Goal: Transaction & Acquisition: Purchase product/service

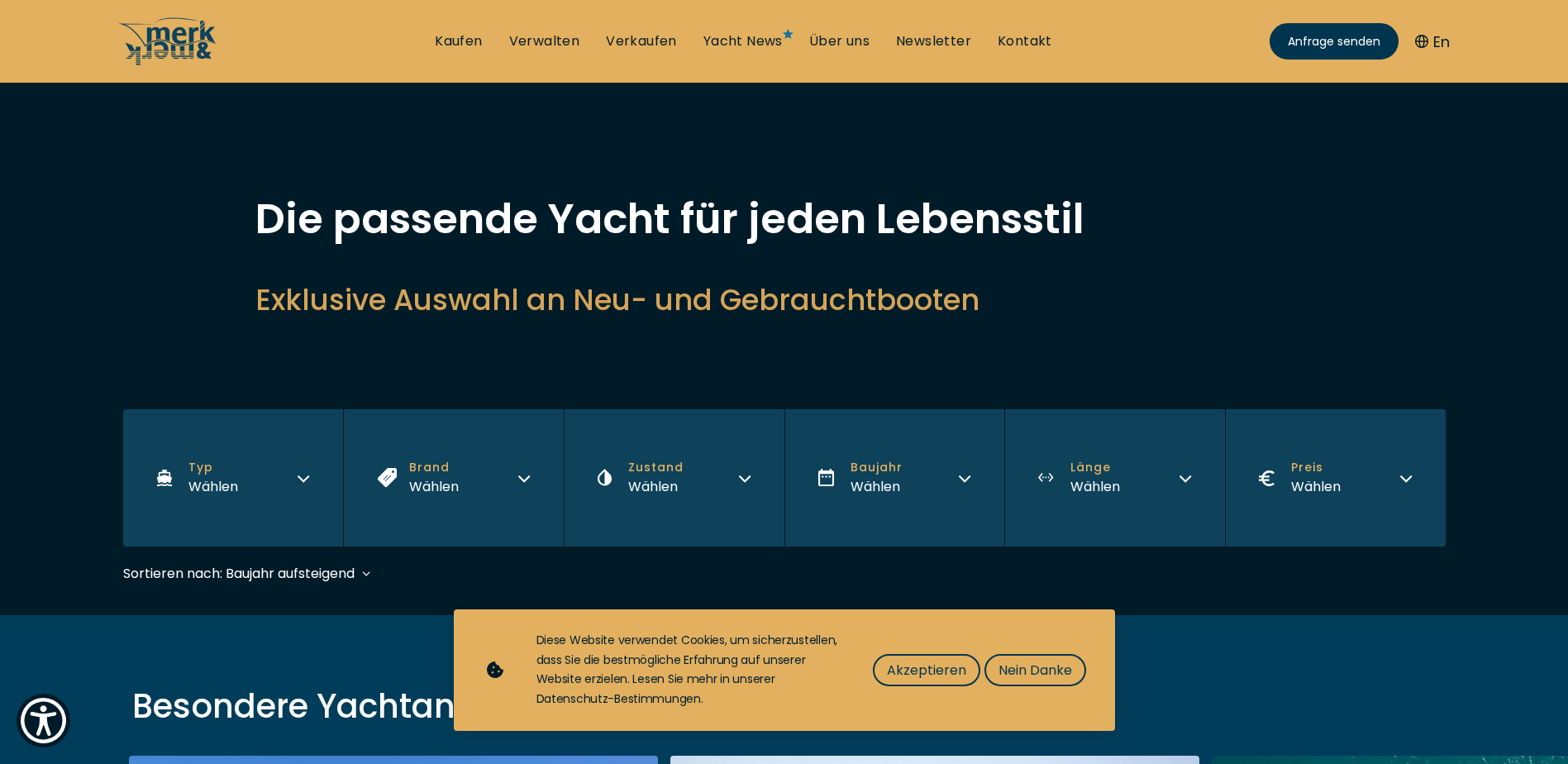
click at [536, 470] on button "Brand Wählen" at bounding box center [453, 478] width 221 height 138
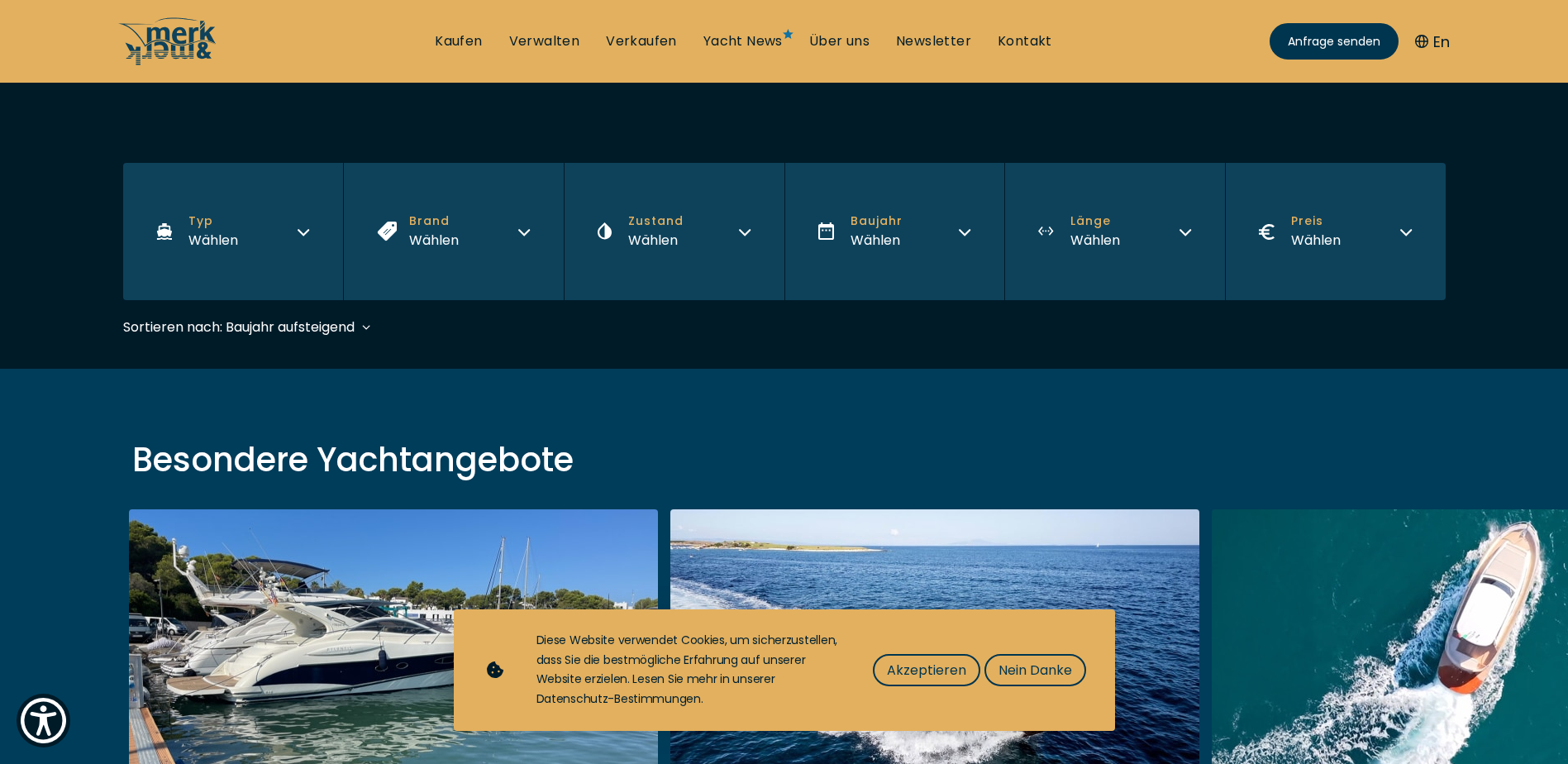
scroll to position [248, 0]
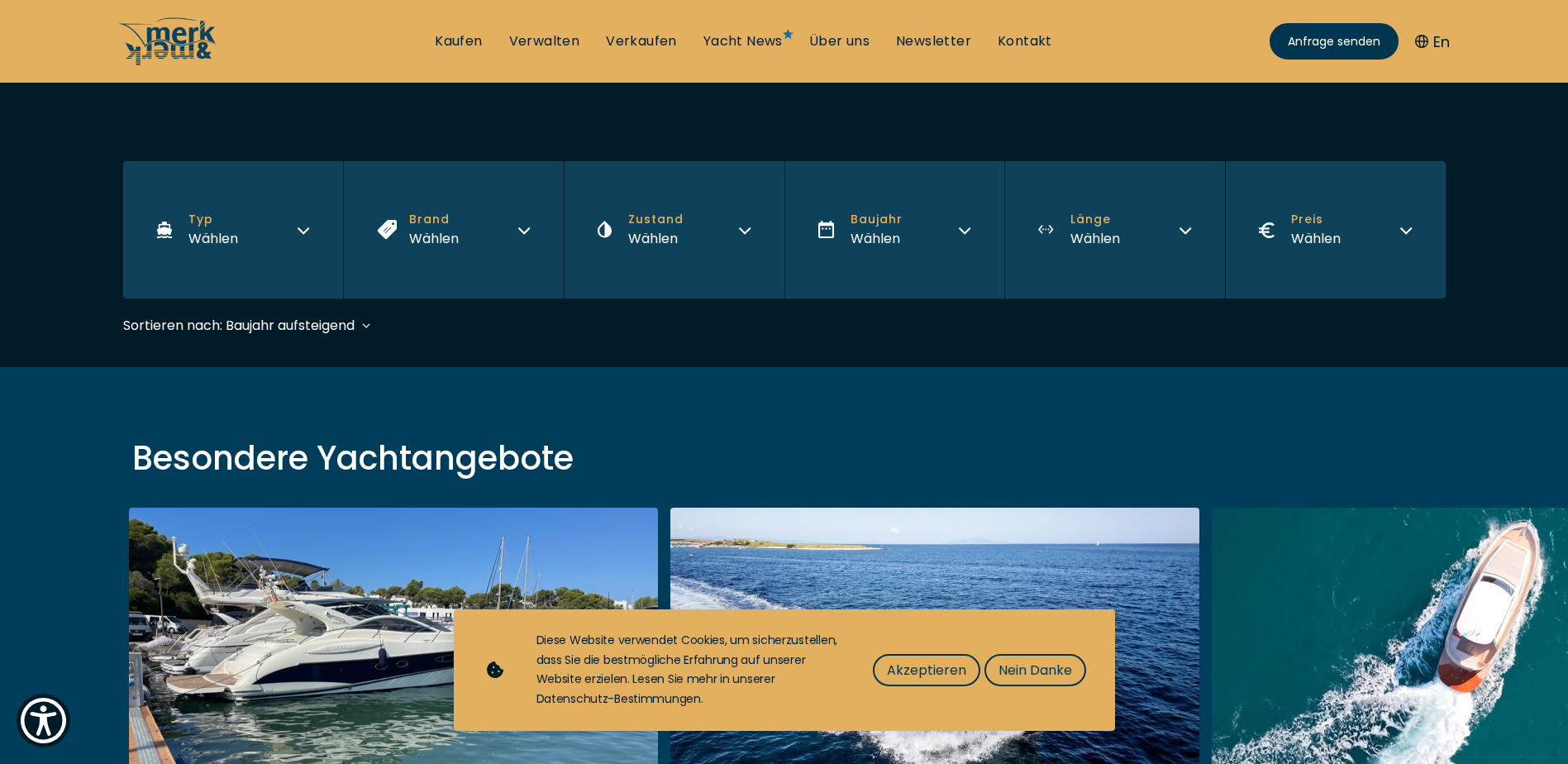
click at [522, 226] on icon "button" at bounding box center [524, 228] width 13 height 13
click at [30, 387] on div "Besondere Yachtangebote Atlantis 47 Pre-owned • 2006 • 14.57 m EUR 279.000 Vers…" at bounding box center [784, 711] width 1568 height 689
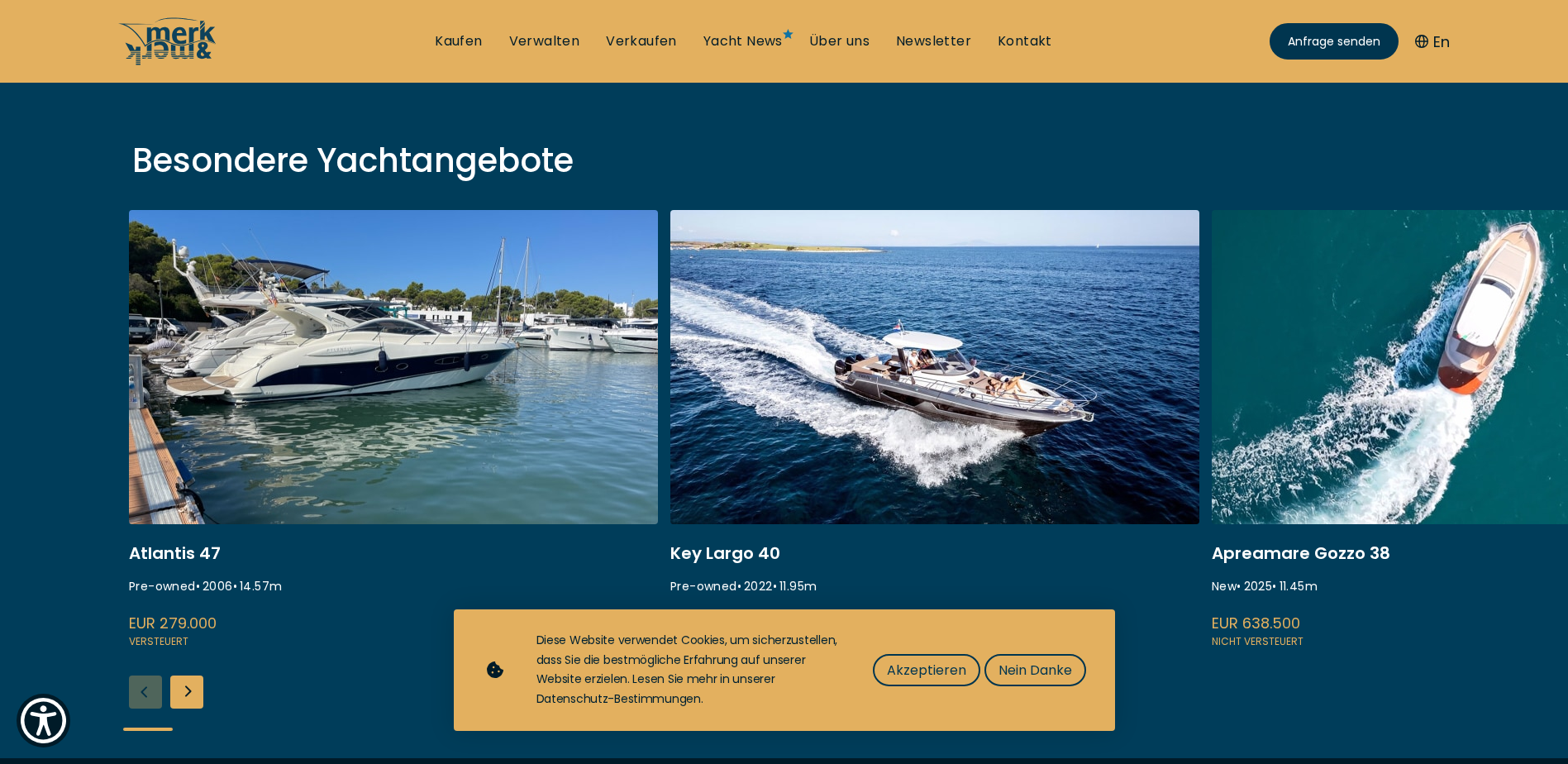
scroll to position [579, 0]
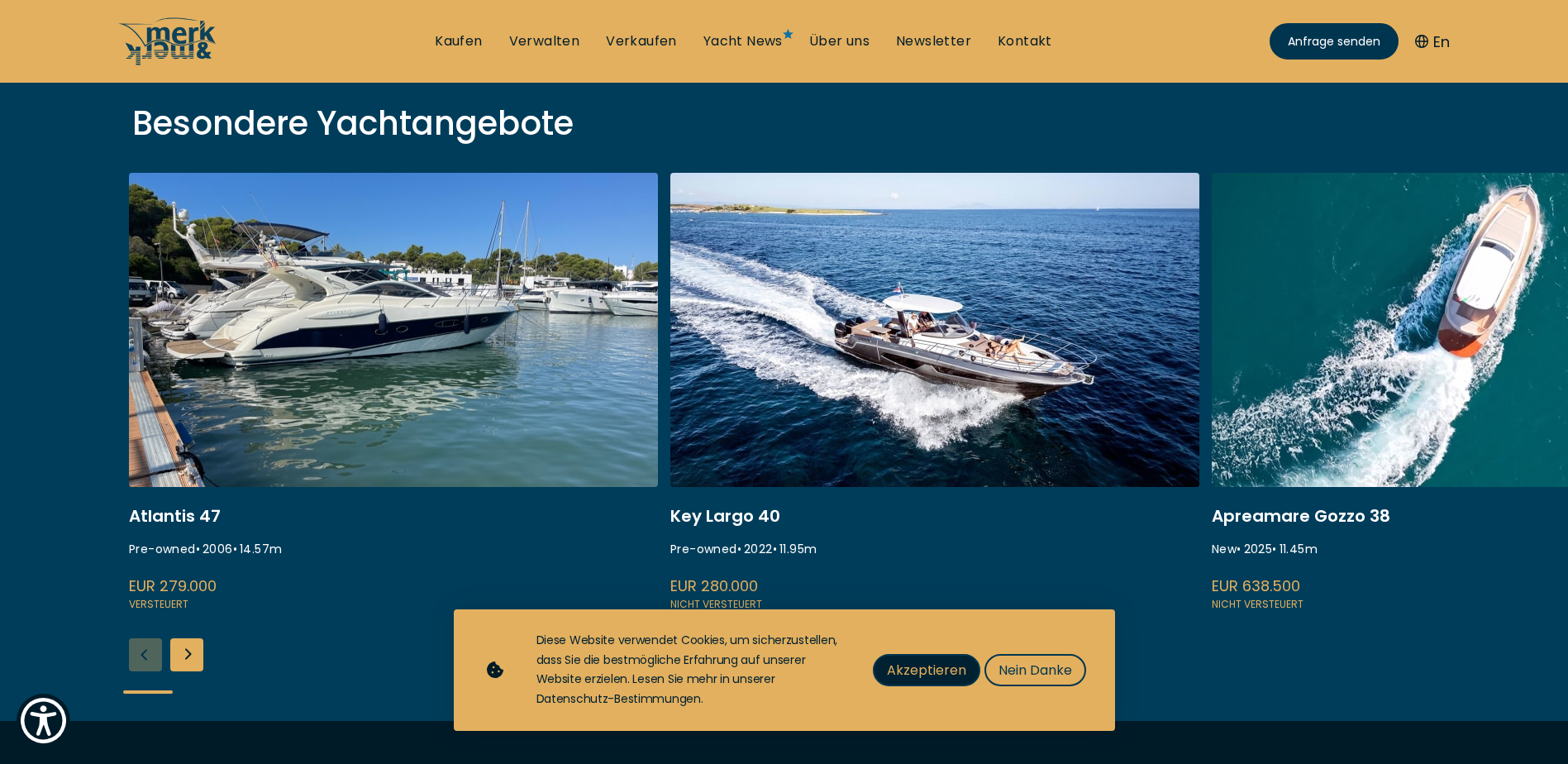
click at [942, 669] on span "Akzeptieren" at bounding box center [927, 670] width 80 height 21
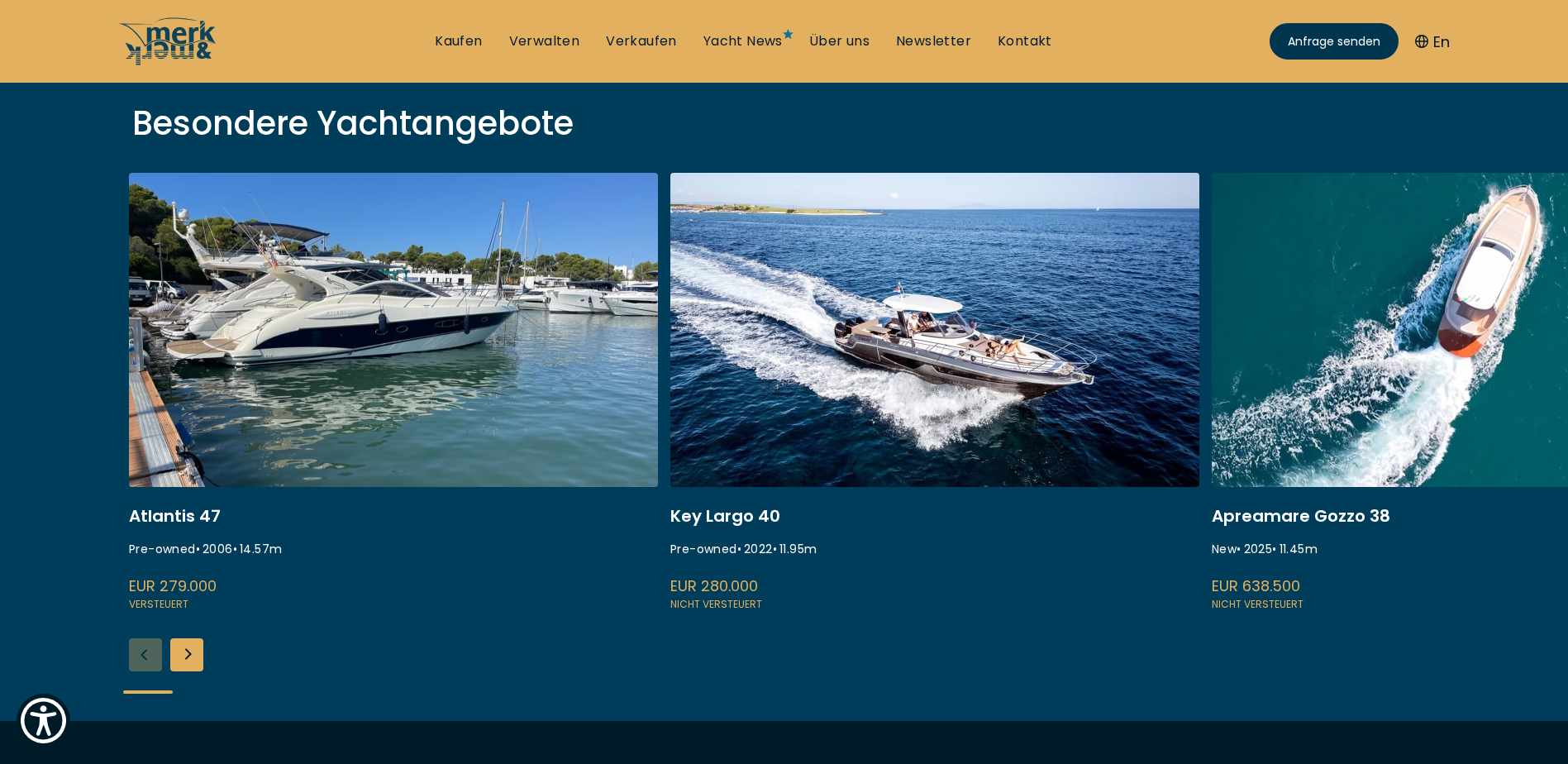
scroll to position [662, 0]
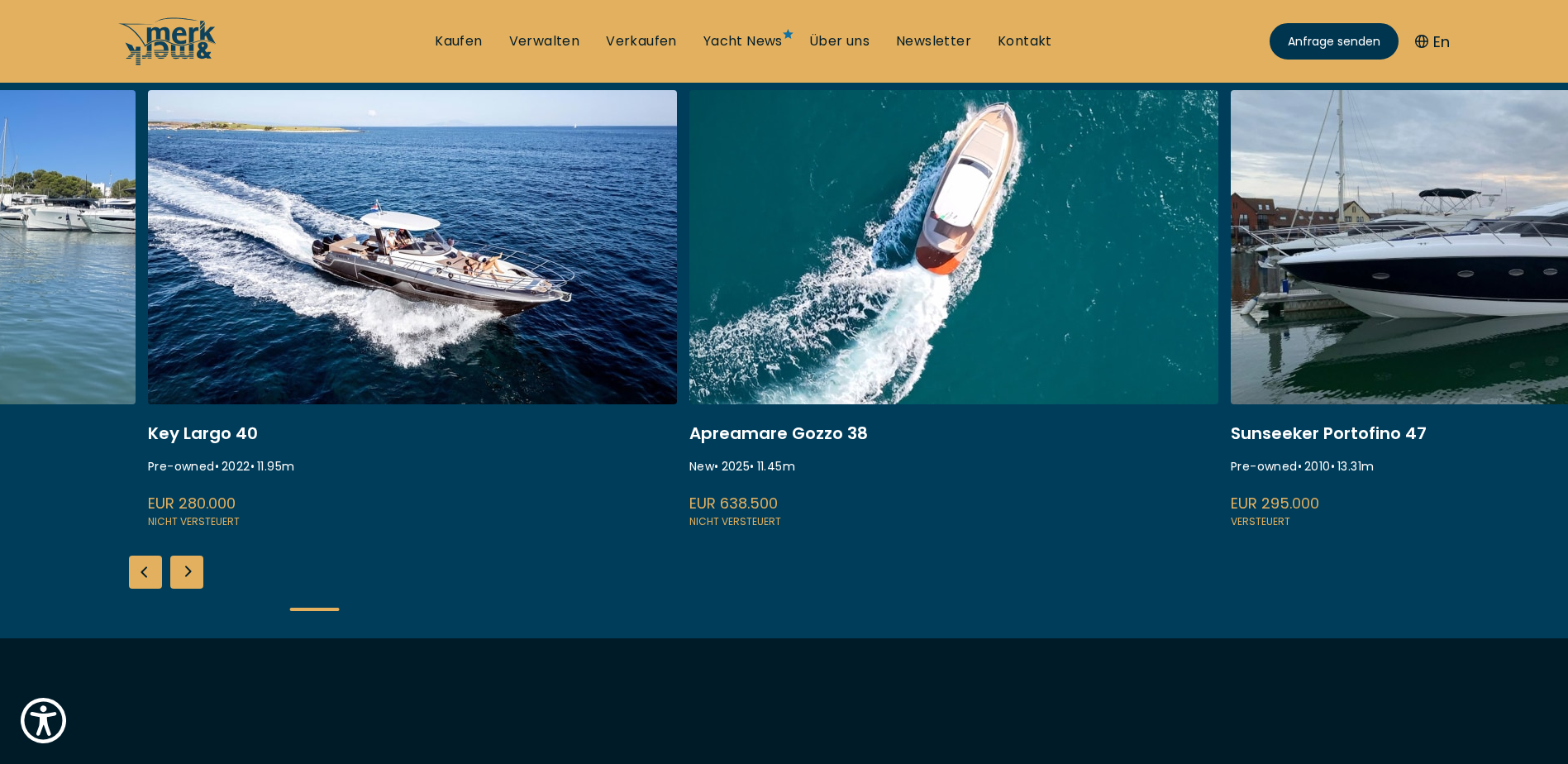
click at [812, 507] on link at bounding box center [953, 309] width 529 height 440
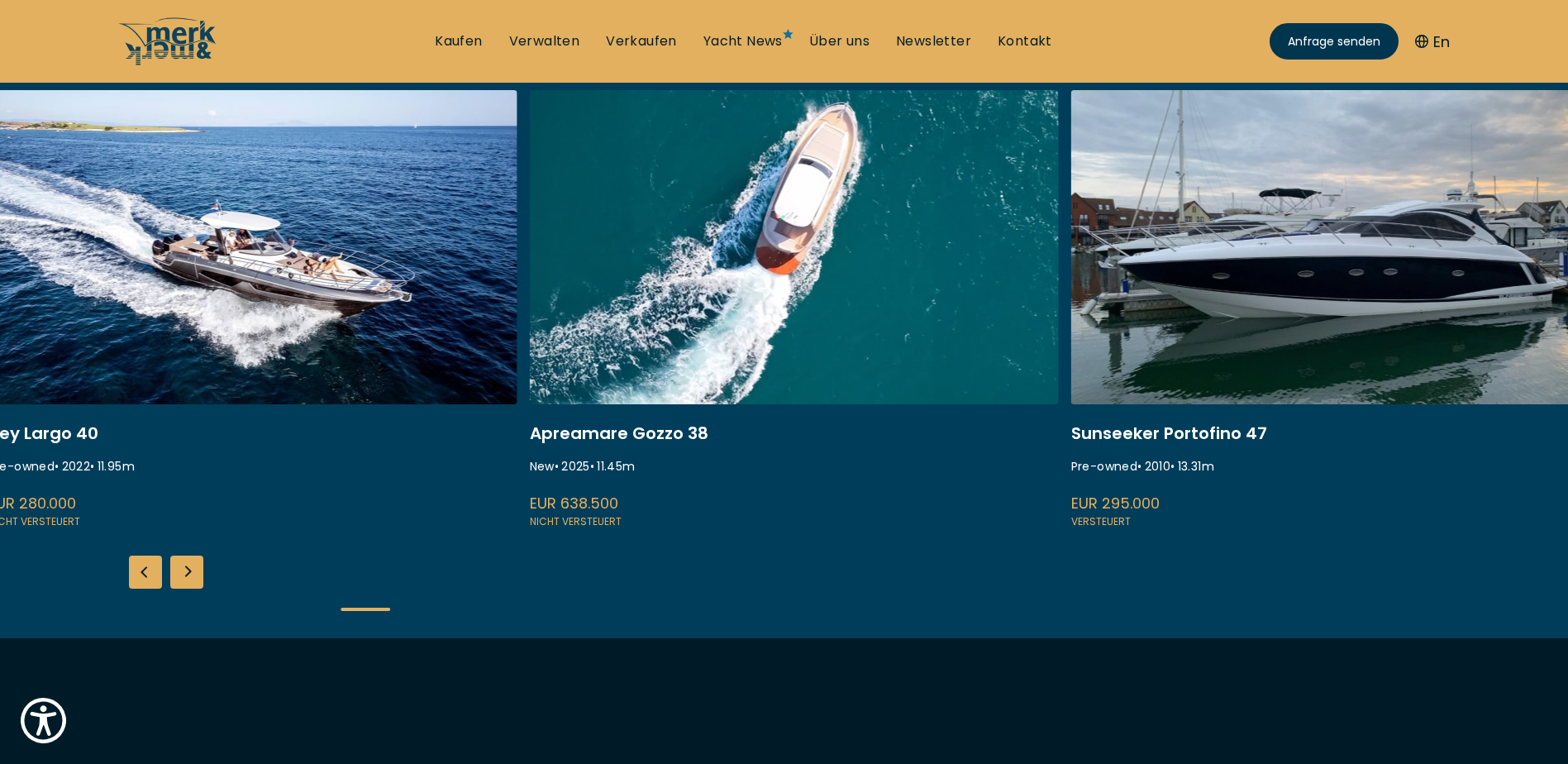
scroll to position [579, 0]
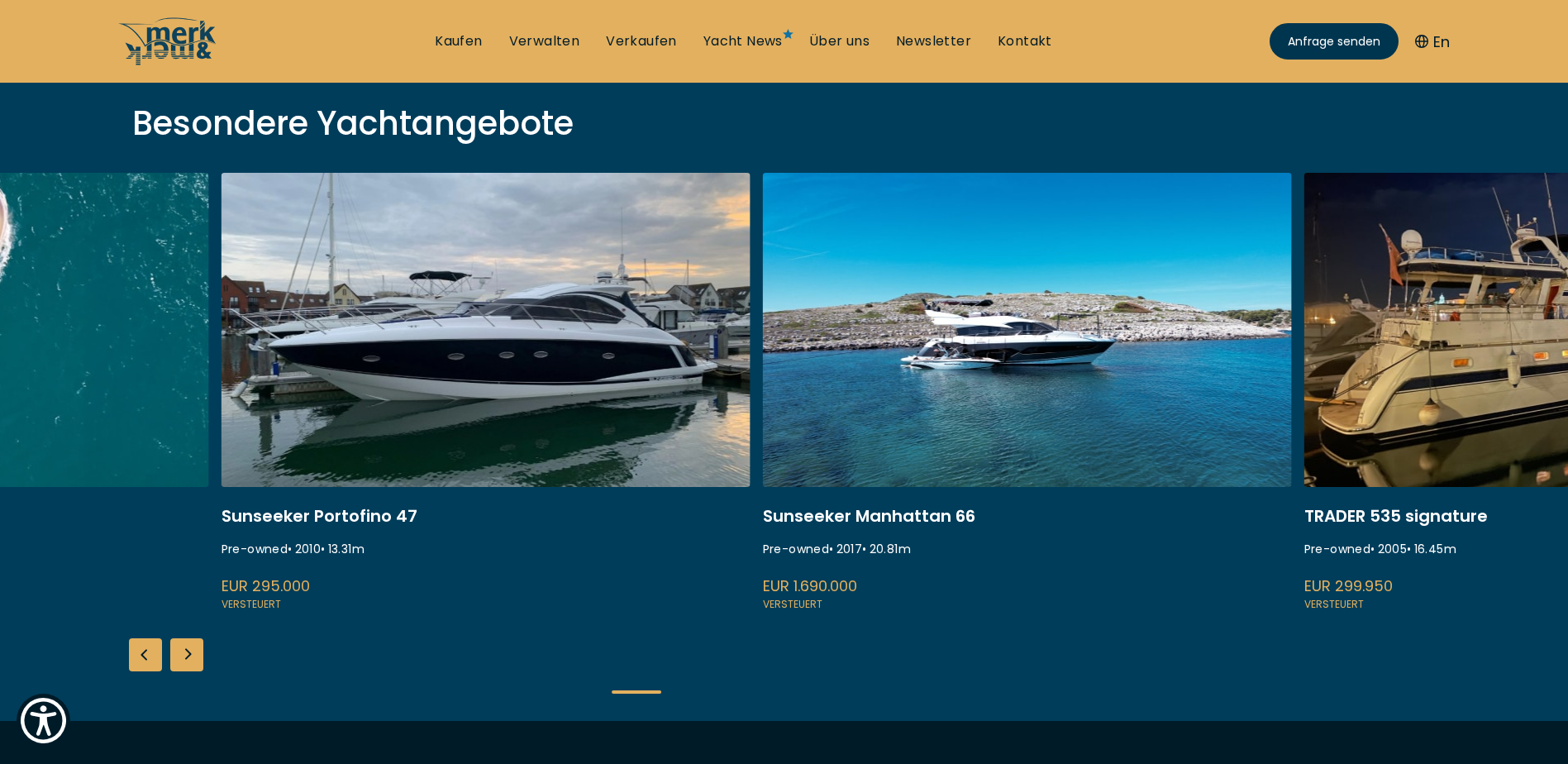
click at [589, 576] on link at bounding box center [485, 392] width 529 height 440
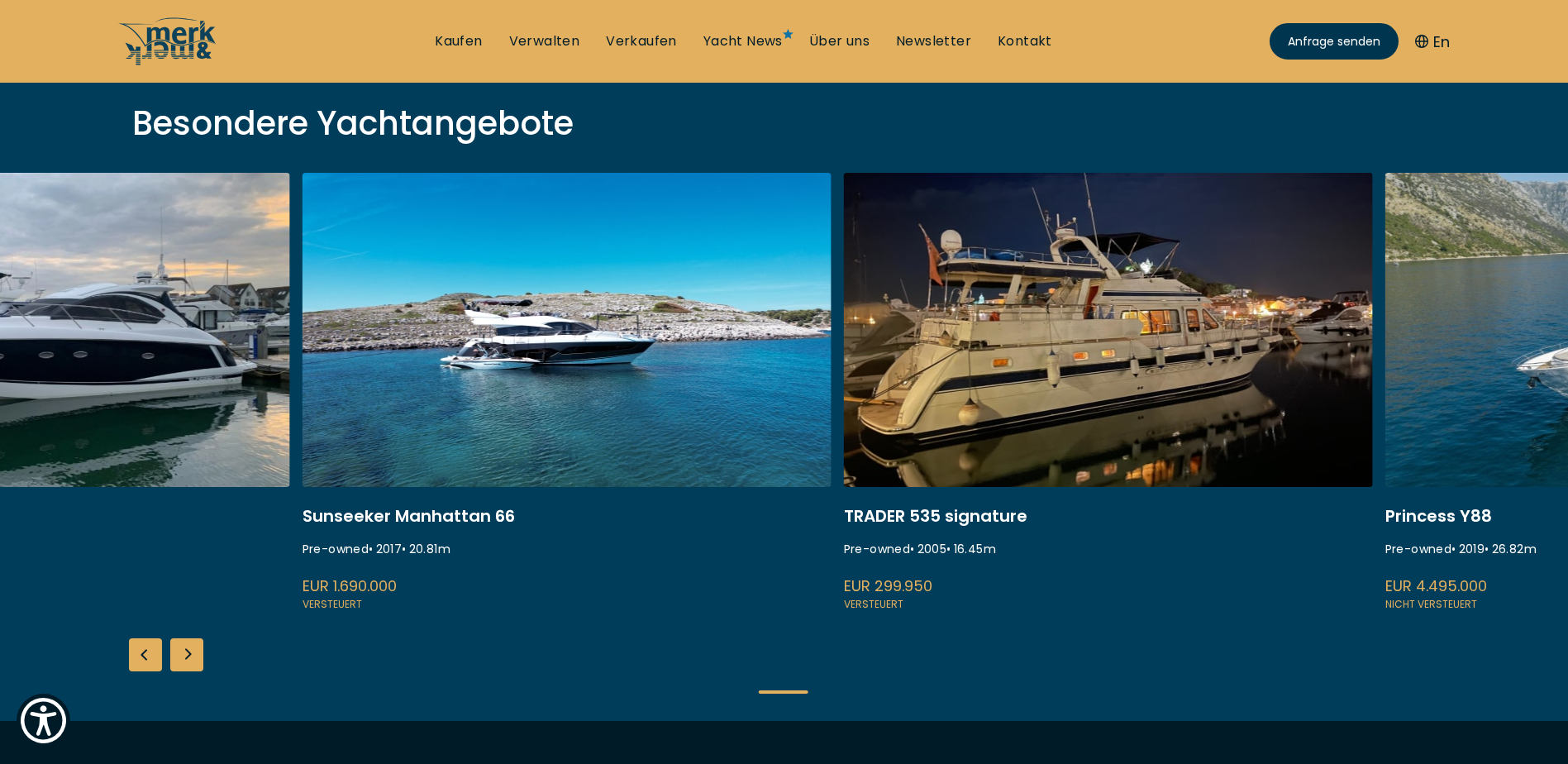
click at [645, 561] on link at bounding box center [567, 392] width 529 height 440
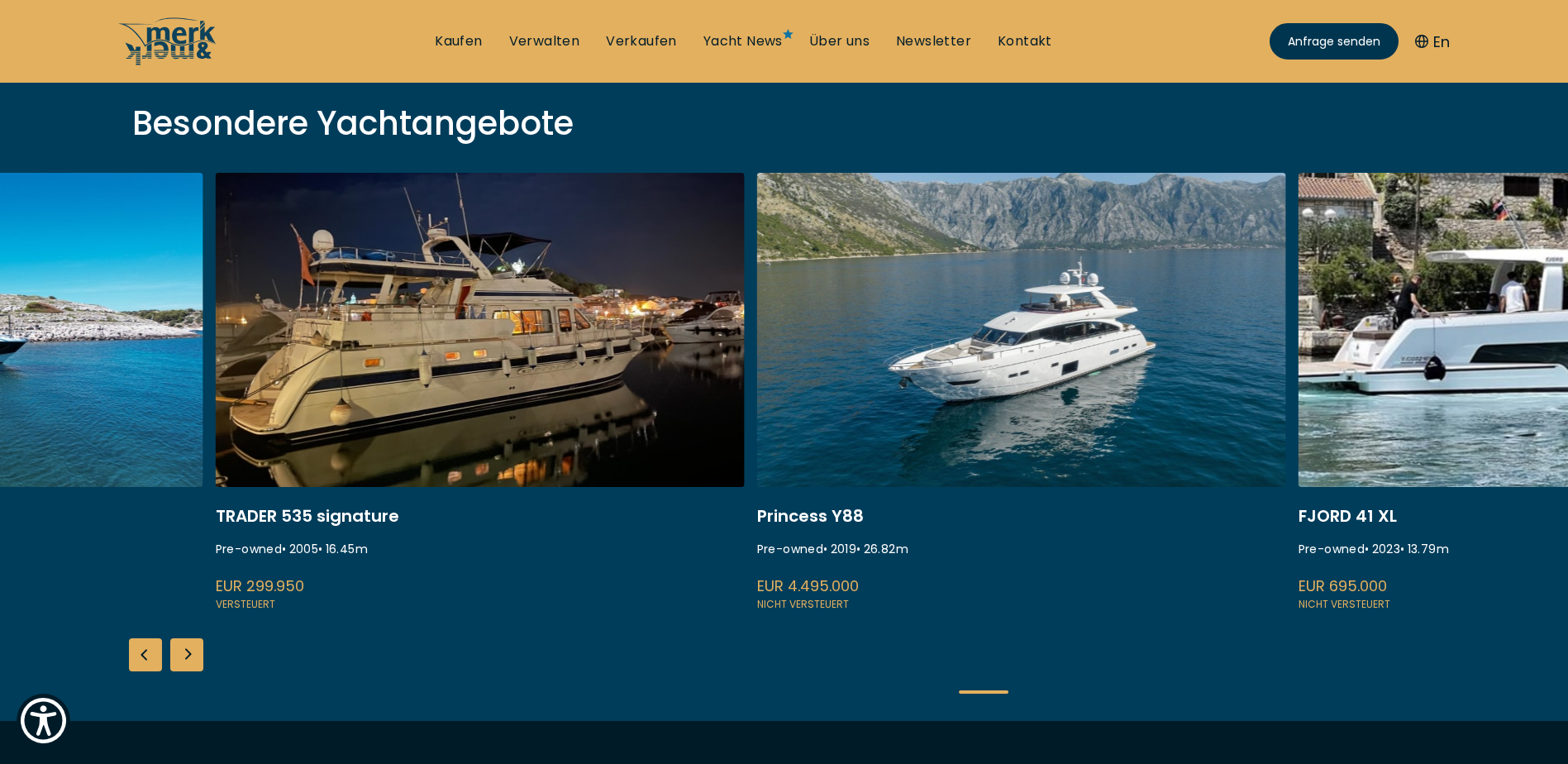
click at [608, 576] on link at bounding box center [480, 392] width 529 height 440
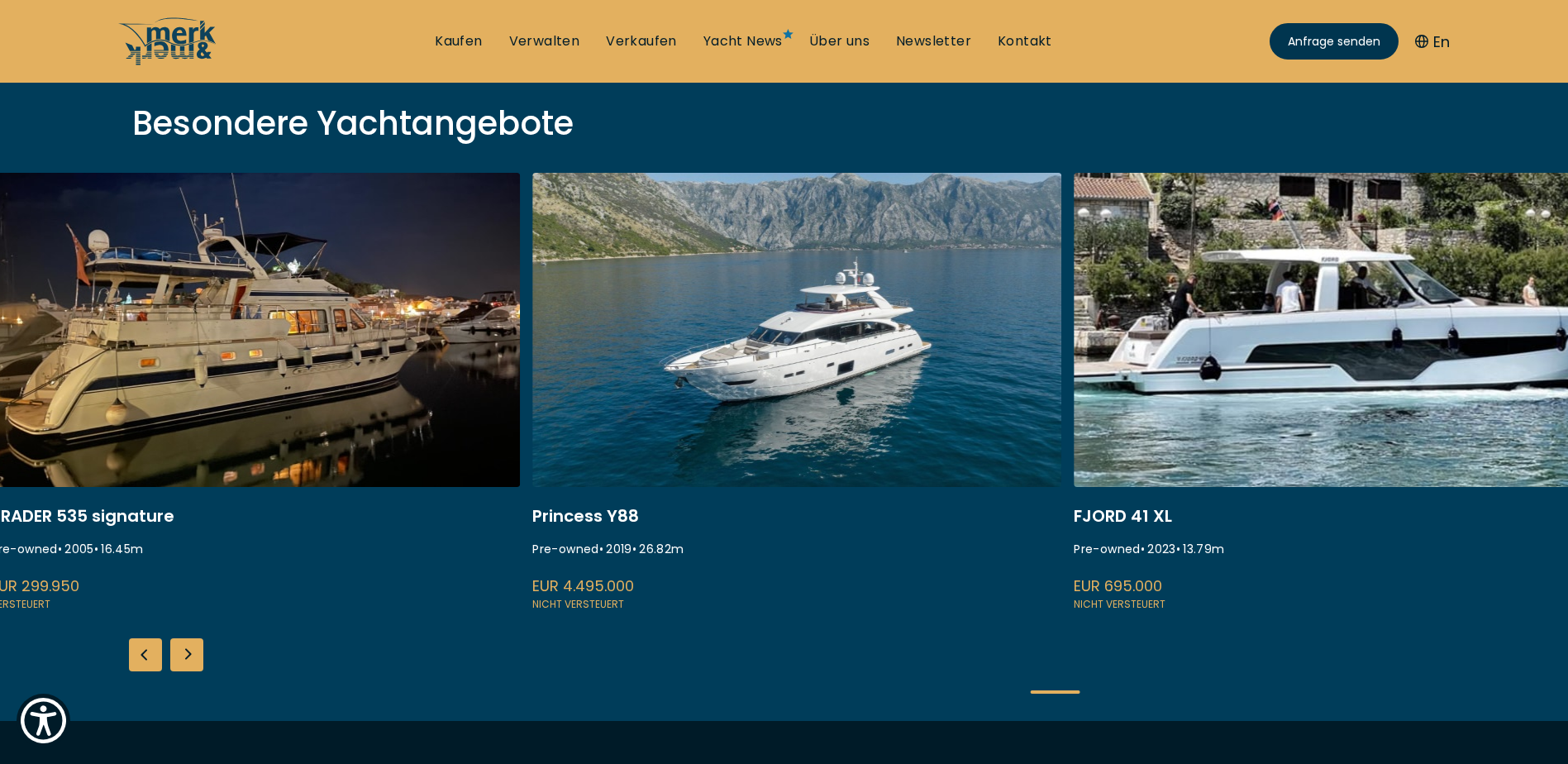
click at [880, 548] on link at bounding box center [797, 392] width 529 height 440
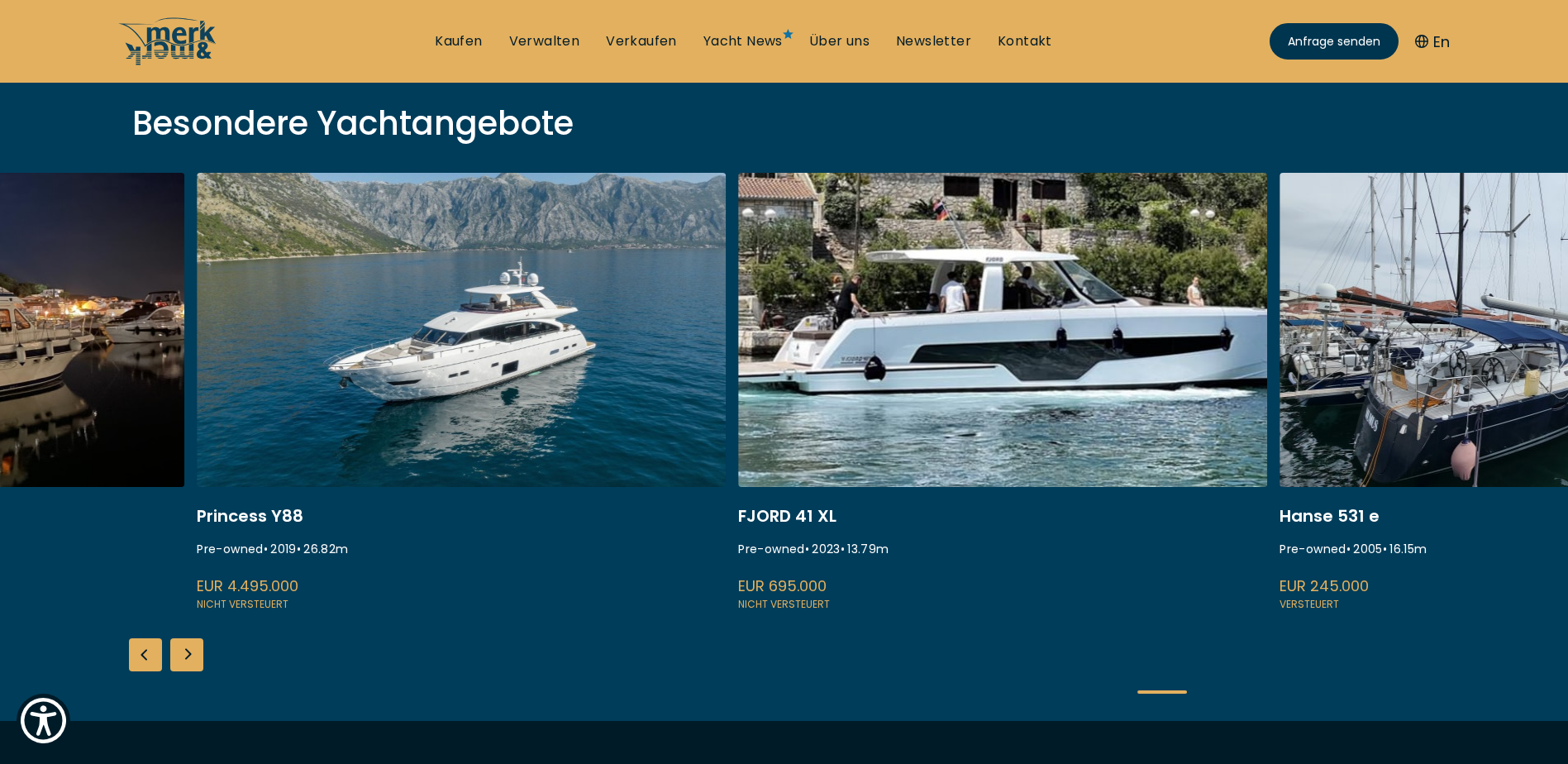
click at [539, 525] on link at bounding box center [461, 392] width 529 height 440
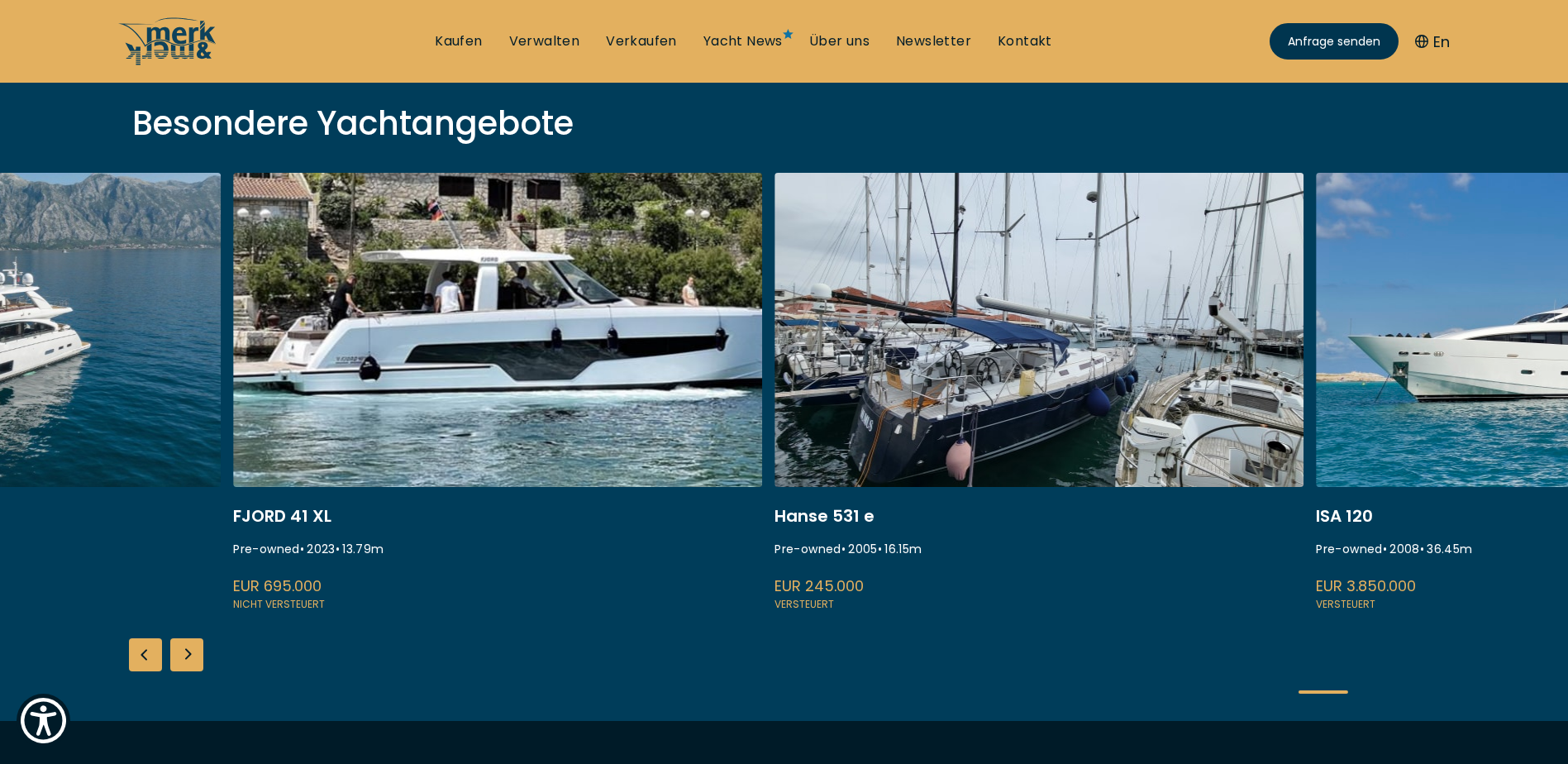
click at [630, 556] on link at bounding box center [497, 392] width 529 height 440
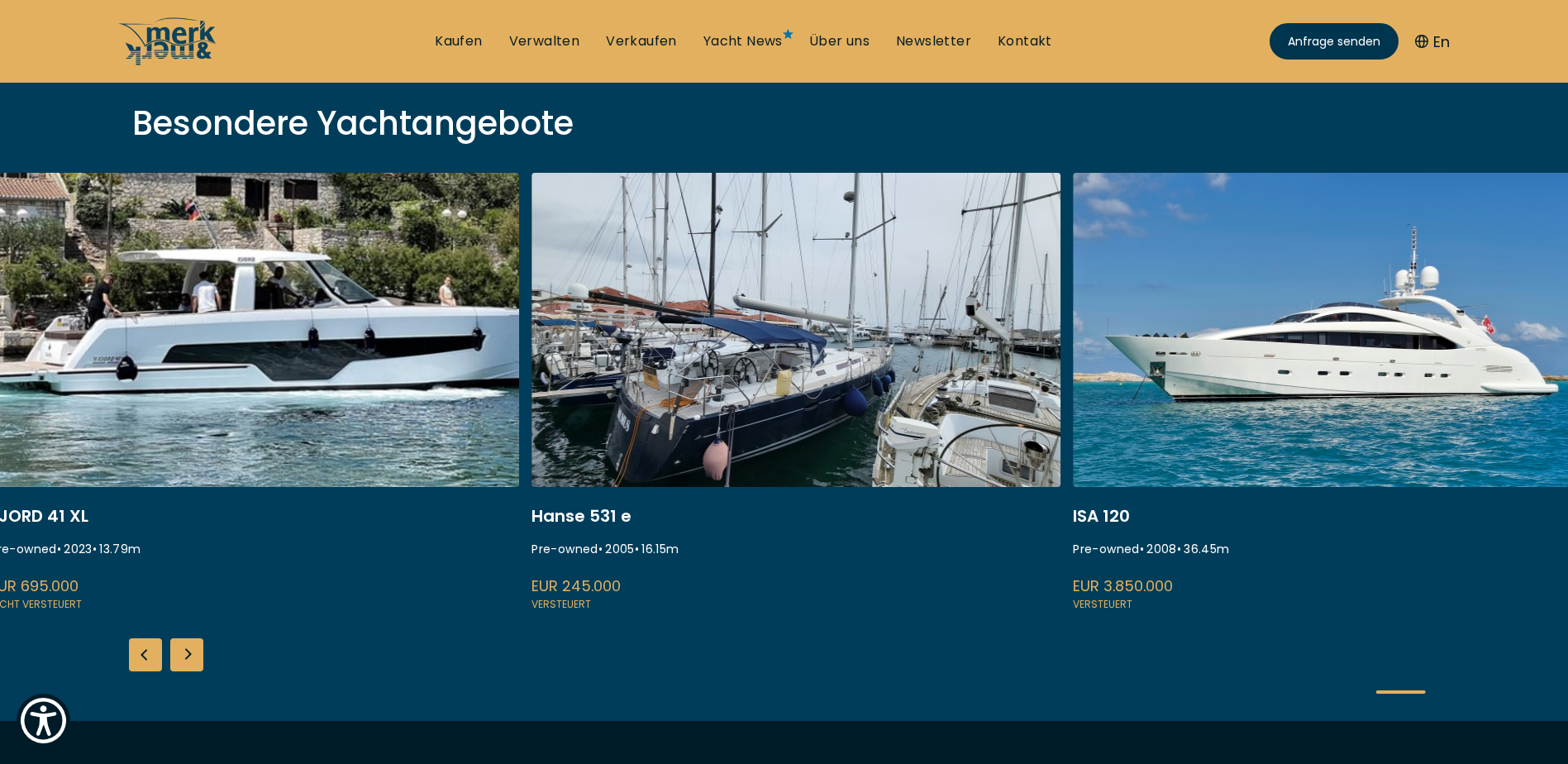
click at [726, 526] on link at bounding box center [796, 392] width 529 height 440
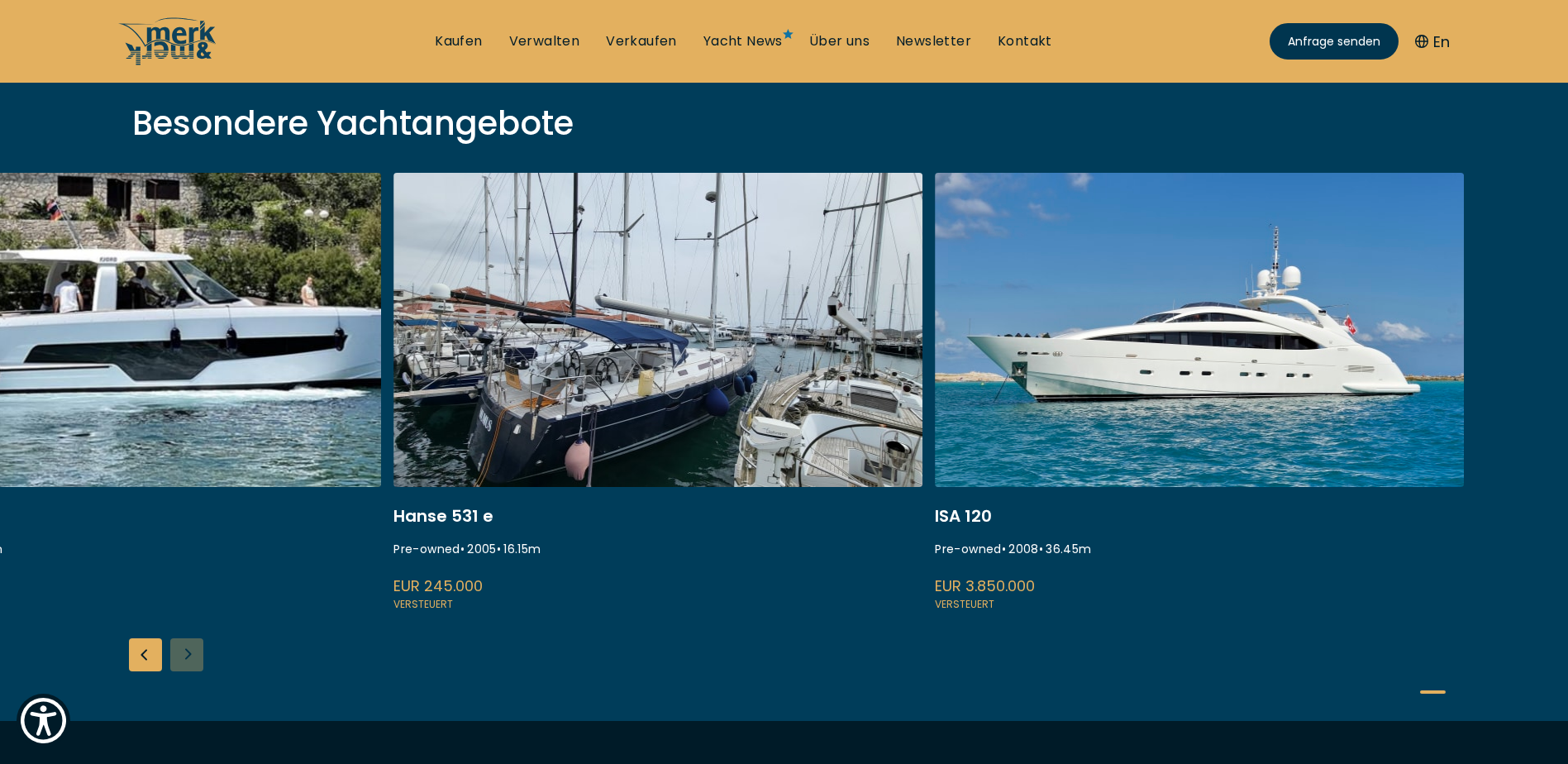
click at [1126, 525] on link at bounding box center [1199, 392] width 529 height 440
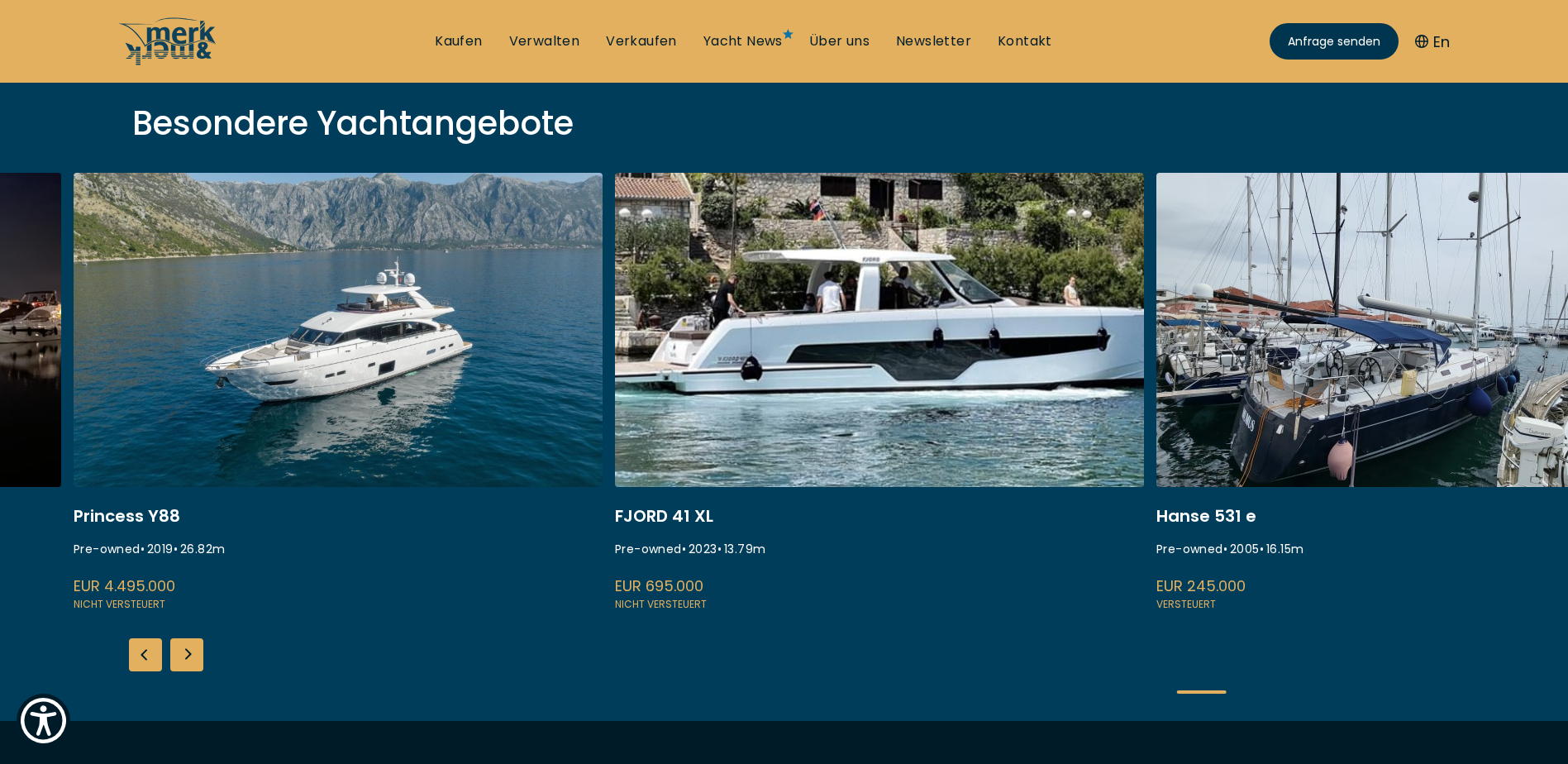
click at [1513, 530] on link at bounding box center [1420, 392] width 529 height 440
click at [235, 424] on link at bounding box center [338, 392] width 529 height 440
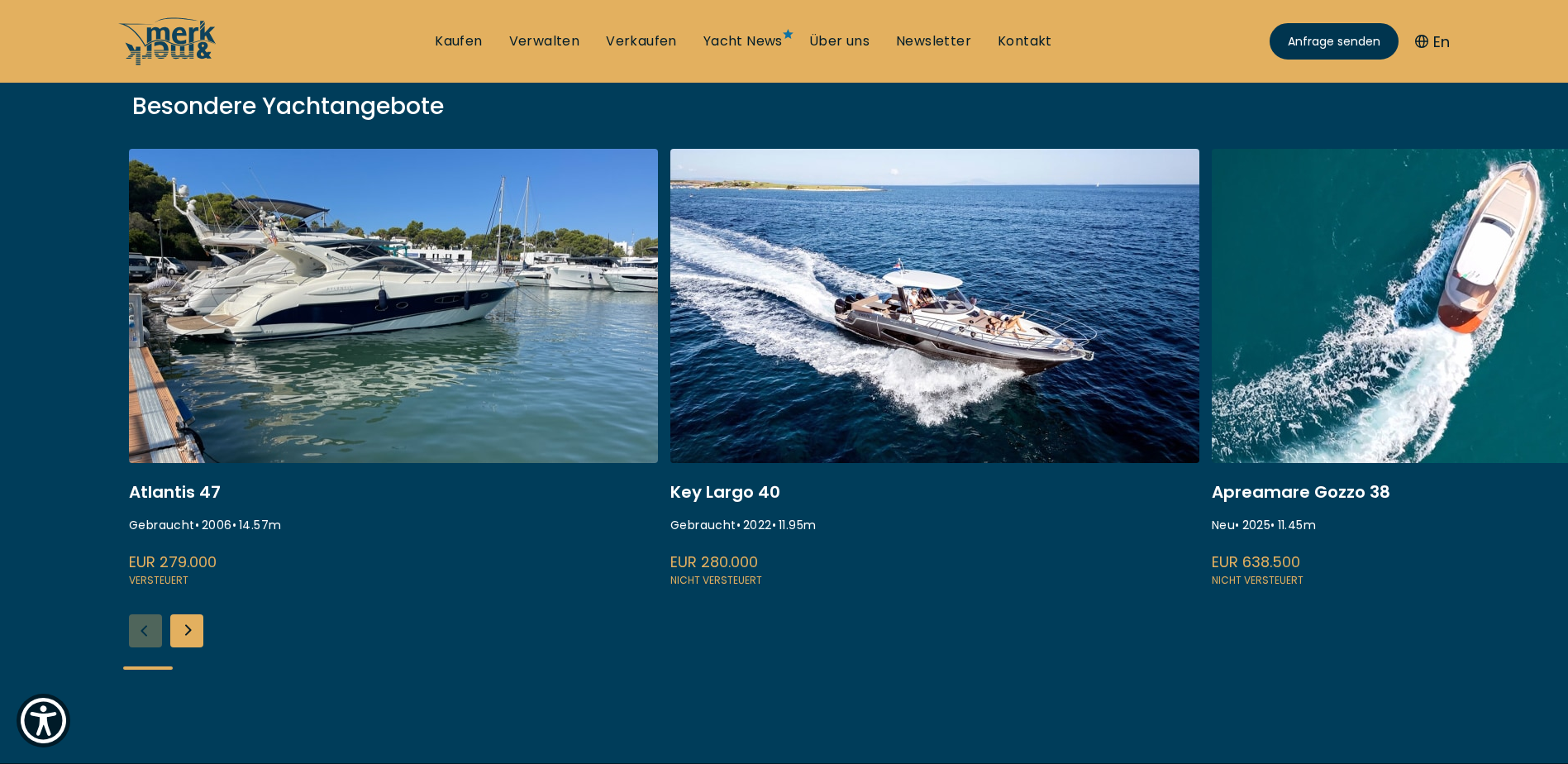
scroll to position [248, 0]
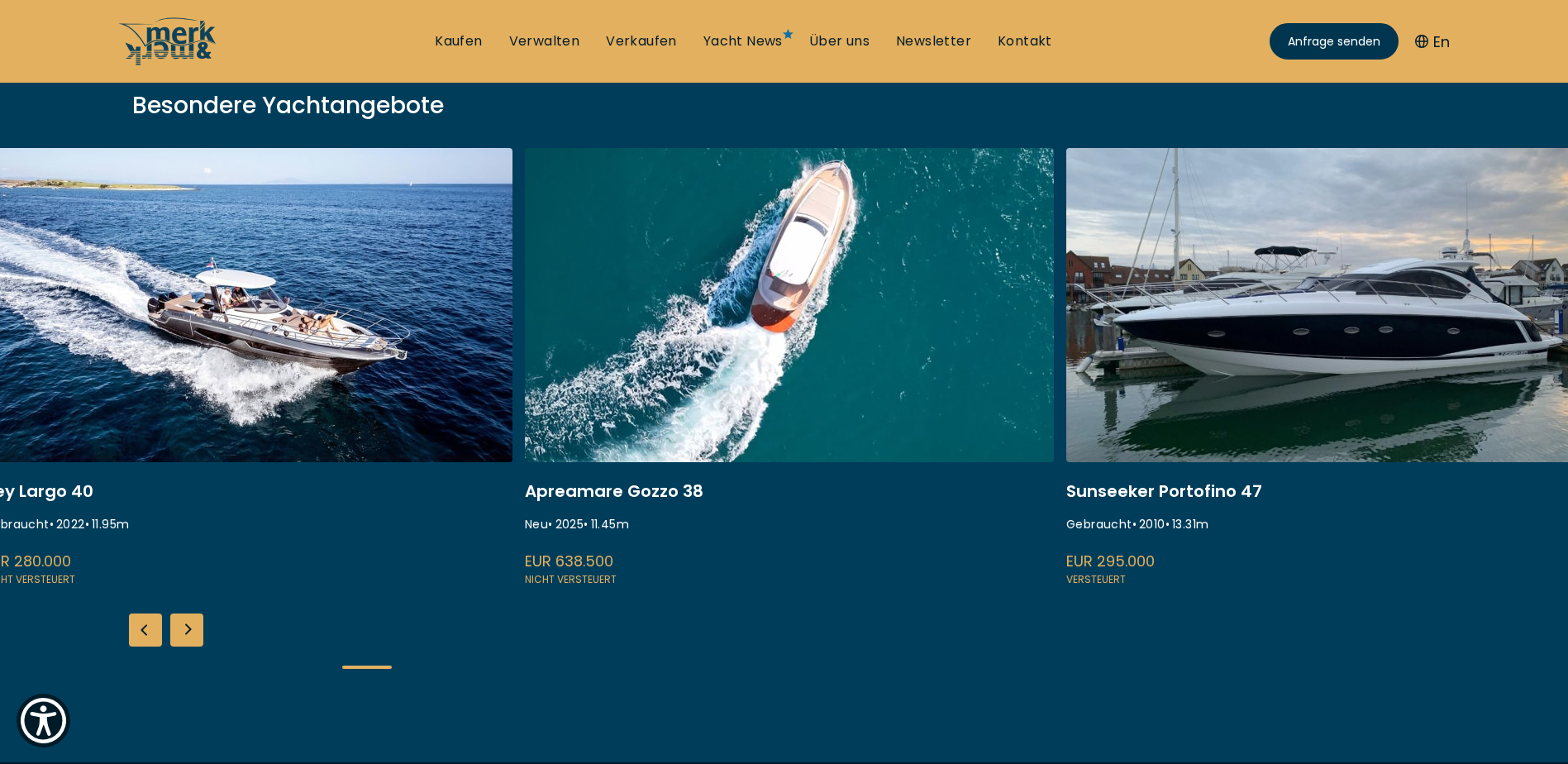
click at [496, 638] on div "Atlantis 47 Gebraucht • 2006 • 14.57 m EUR 279.000 Versteuert [GEOGRAPHIC_DATA]…" at bounding box center [784, 422] width 1568 height 548
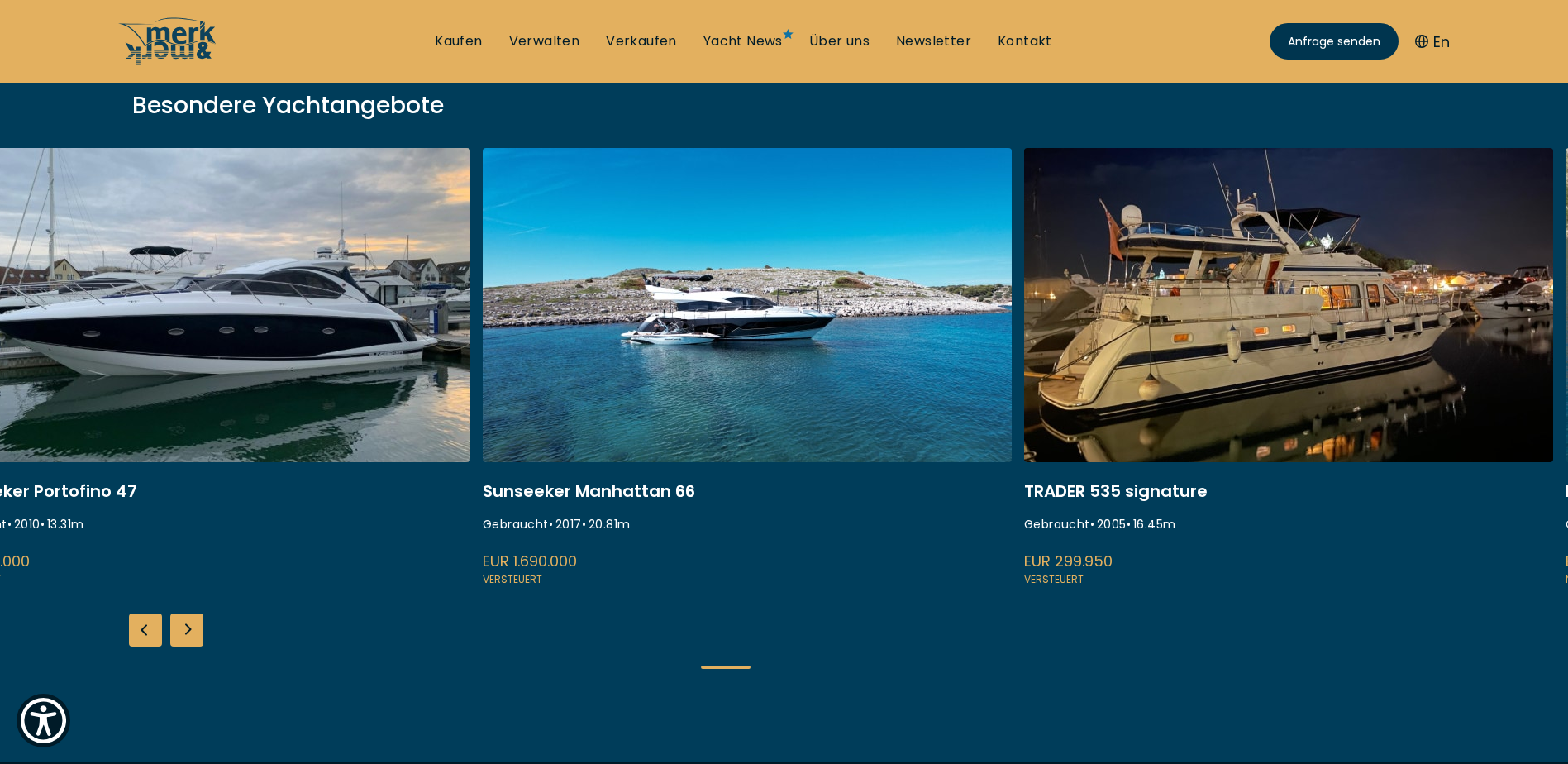
click at [328, 602] on div "Atlantis 47 Gebraucht • 2006 • 14.57 m EUR 279.000 Versteuert [GEOGRAPHIC_DATA]…" at bounding box center [784, 422] width 1568 height 548
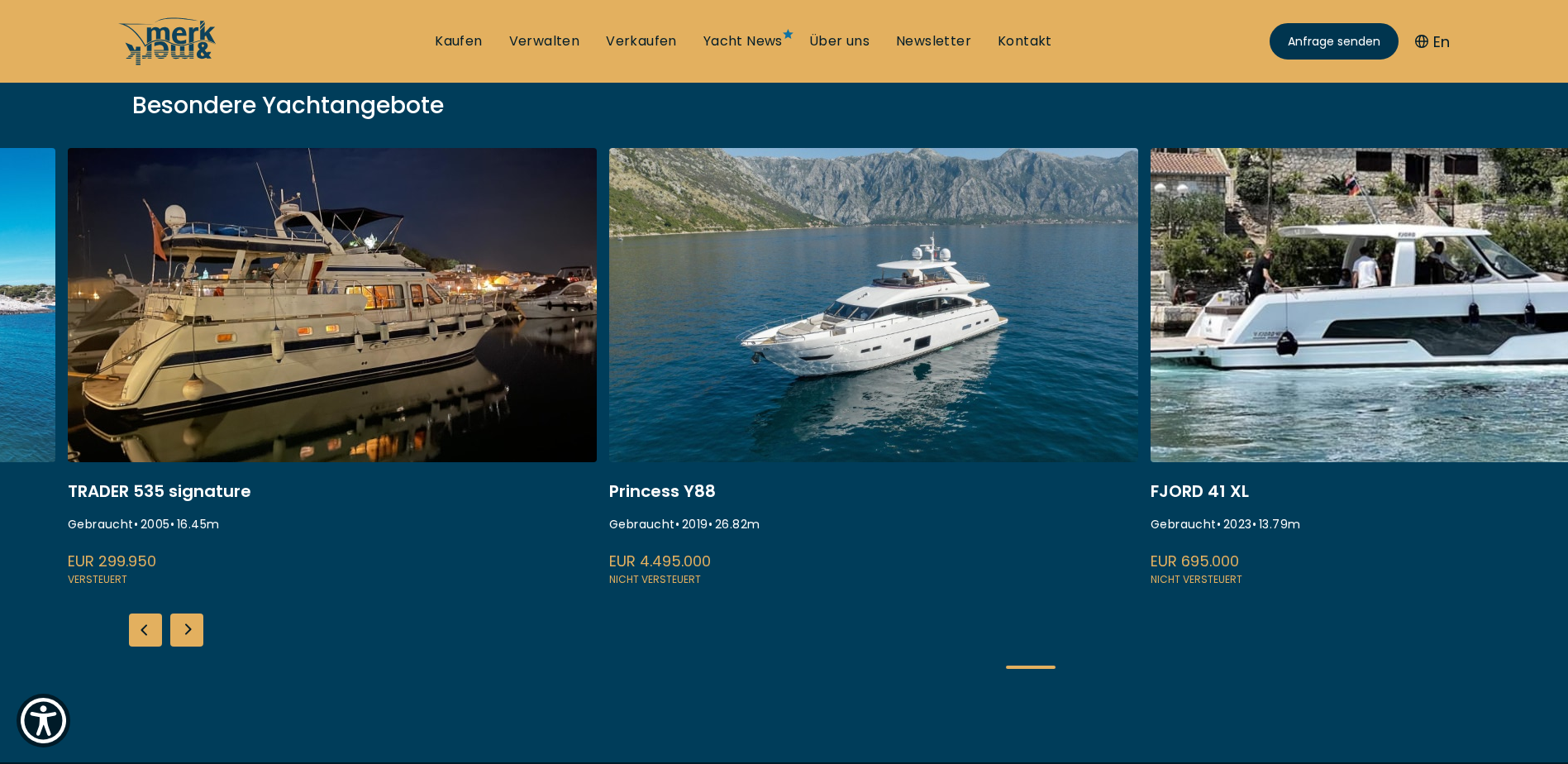
click at [399, 580] on link at bounding box center [332, 367] width 529 height 440
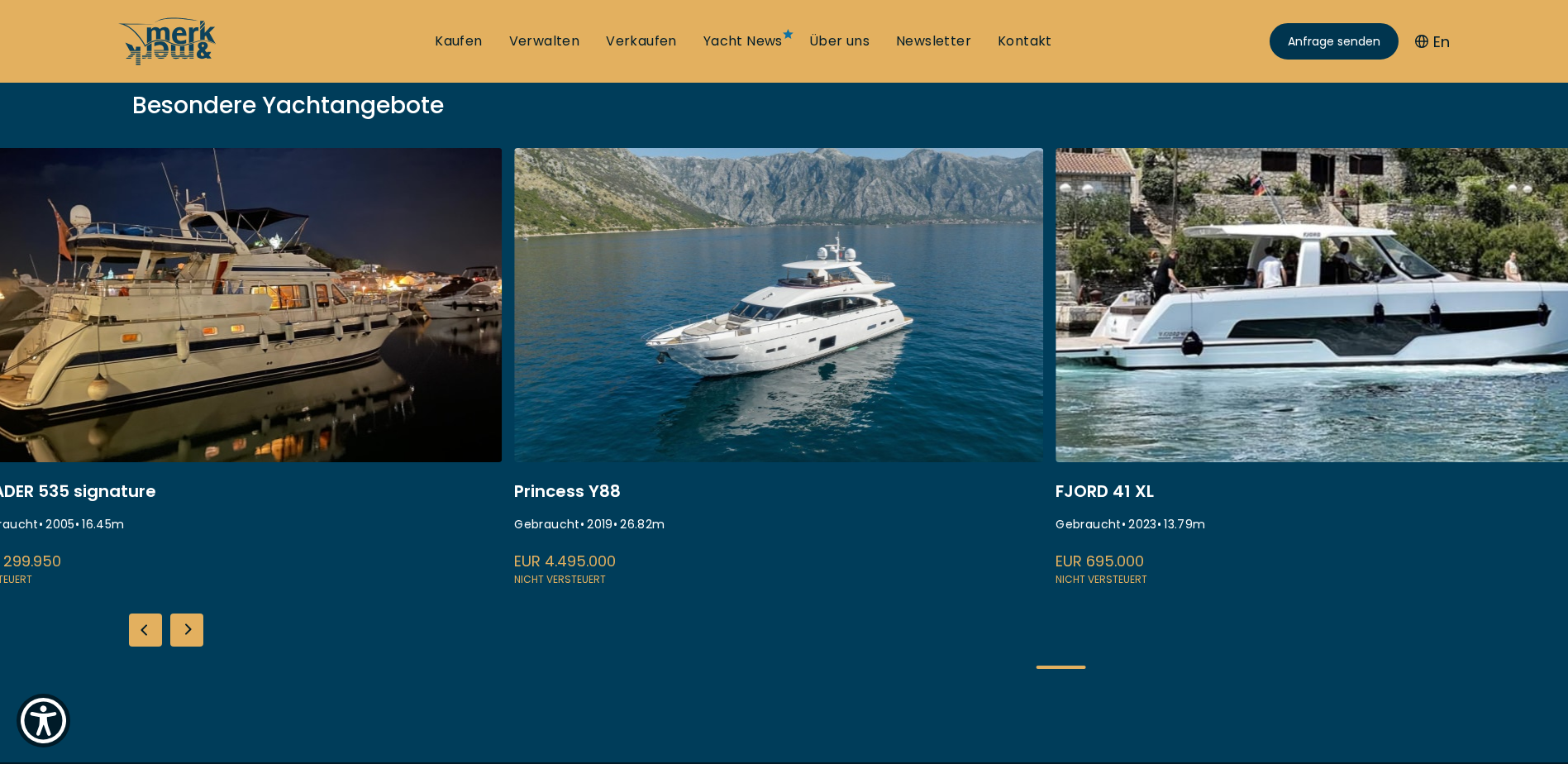
click at [553, 608] on div "Atlantis 47 Gebraucht • 2006 • 14.57 m EUR 279.000 Versteuert [GEOGRAPHIC_DATA]…" at bounding box center [784, 422] width 1568 height 548
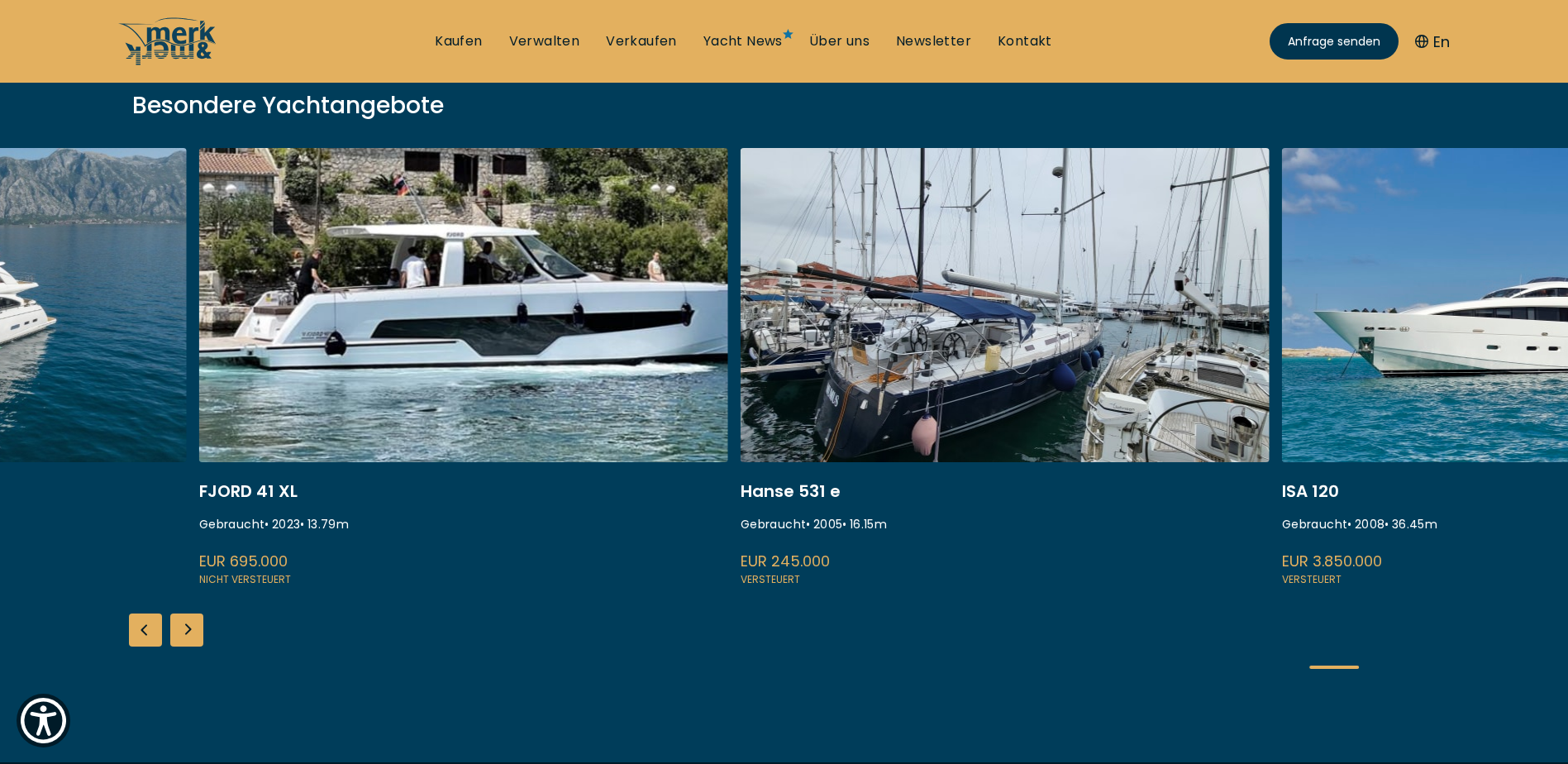
click at [522, 610] on div "Atlantis 47 Gebraucht • 2006 • 14.57 m EUR 279.000 Versteuert [GEOGRAPHIC_DATA]…" at bounding box center [784, 422] width 1568 height 548
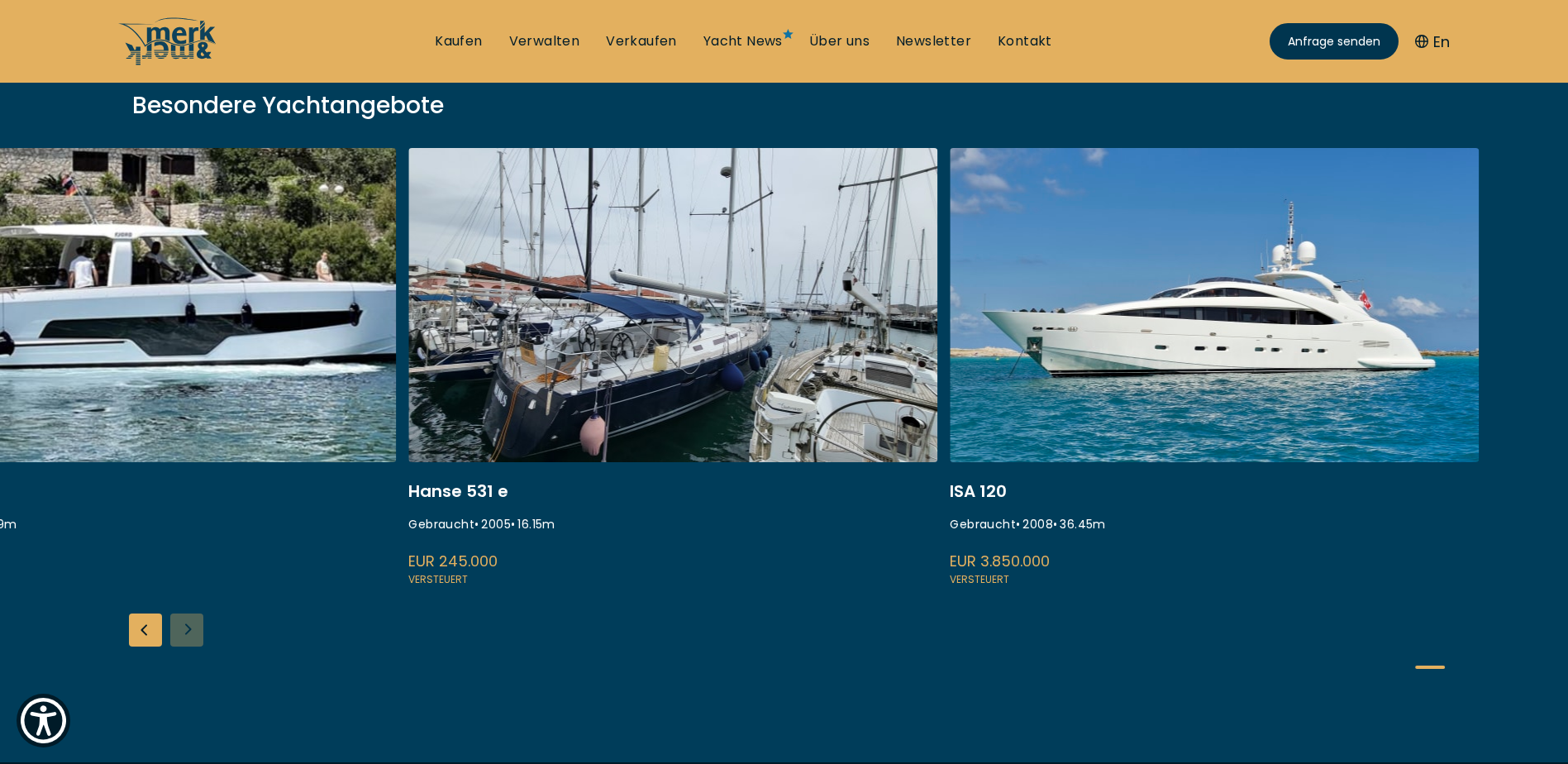
click at [664, 621] on div "Atlantis 47 Gebraucht • 2006 • 14.57 m EUR 279.000 Versteuert [GEOGRAPHIC_DATA]…" at bounding box center [784, 422] width 1568 height 548
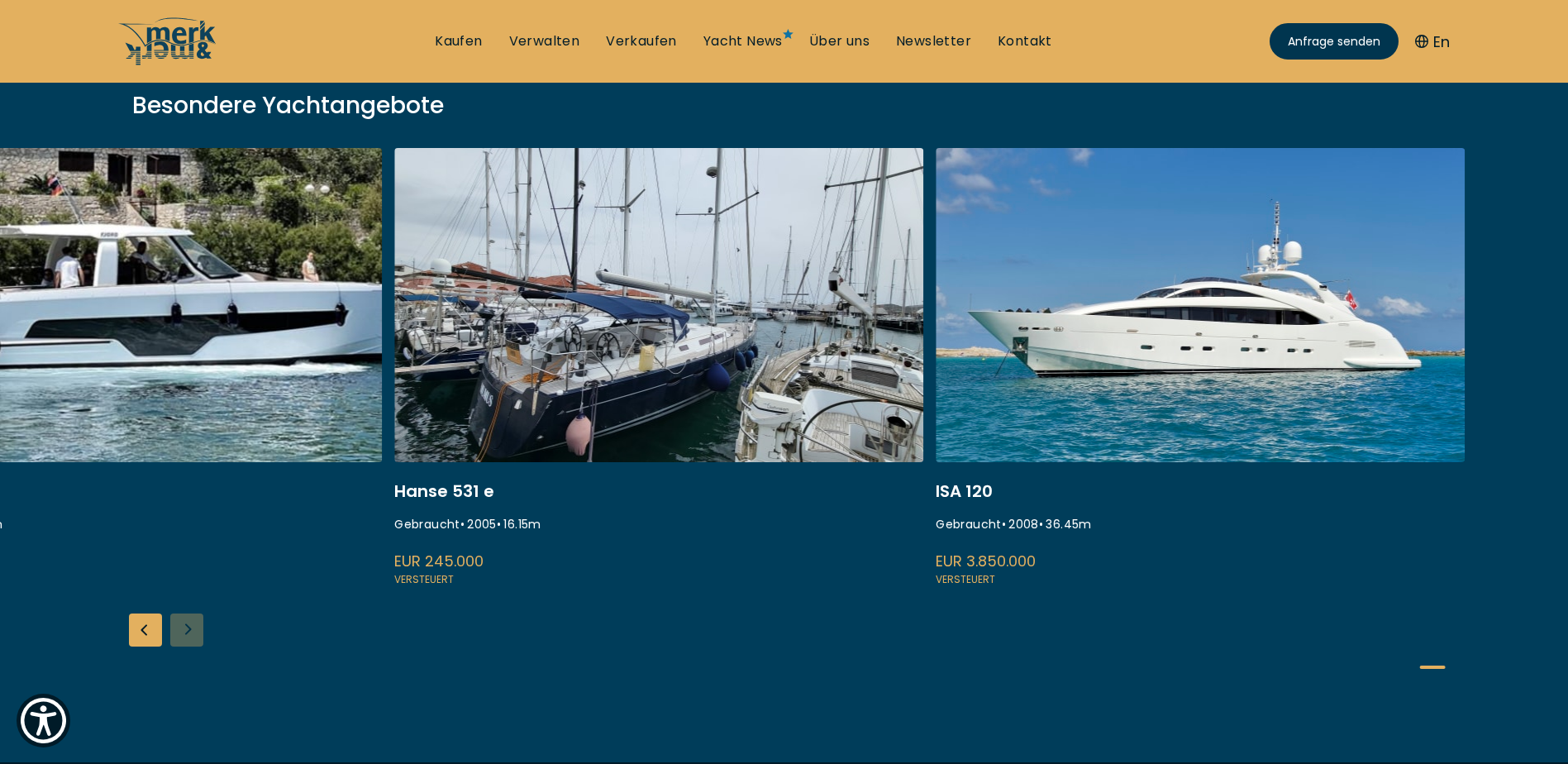
click at [963, 598] on div "Atlantis 47 Gebraucht • 2006 • 14.57 m EUR 279.000 Versteuert [GEOGRAPHIC_DATA]…" at bounding box center [784, 422] width 1568 height 548
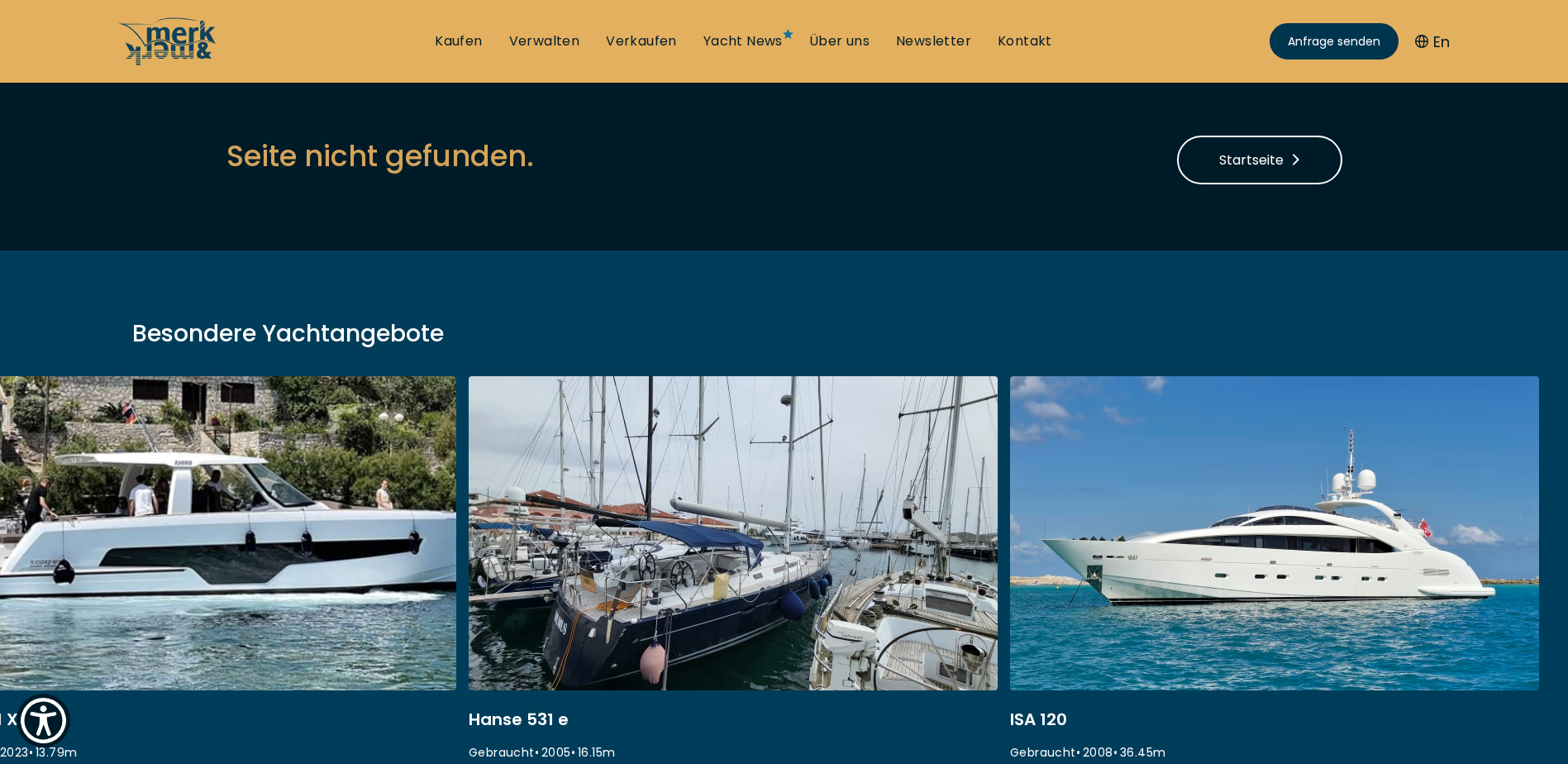
scroll to position [0, 0]
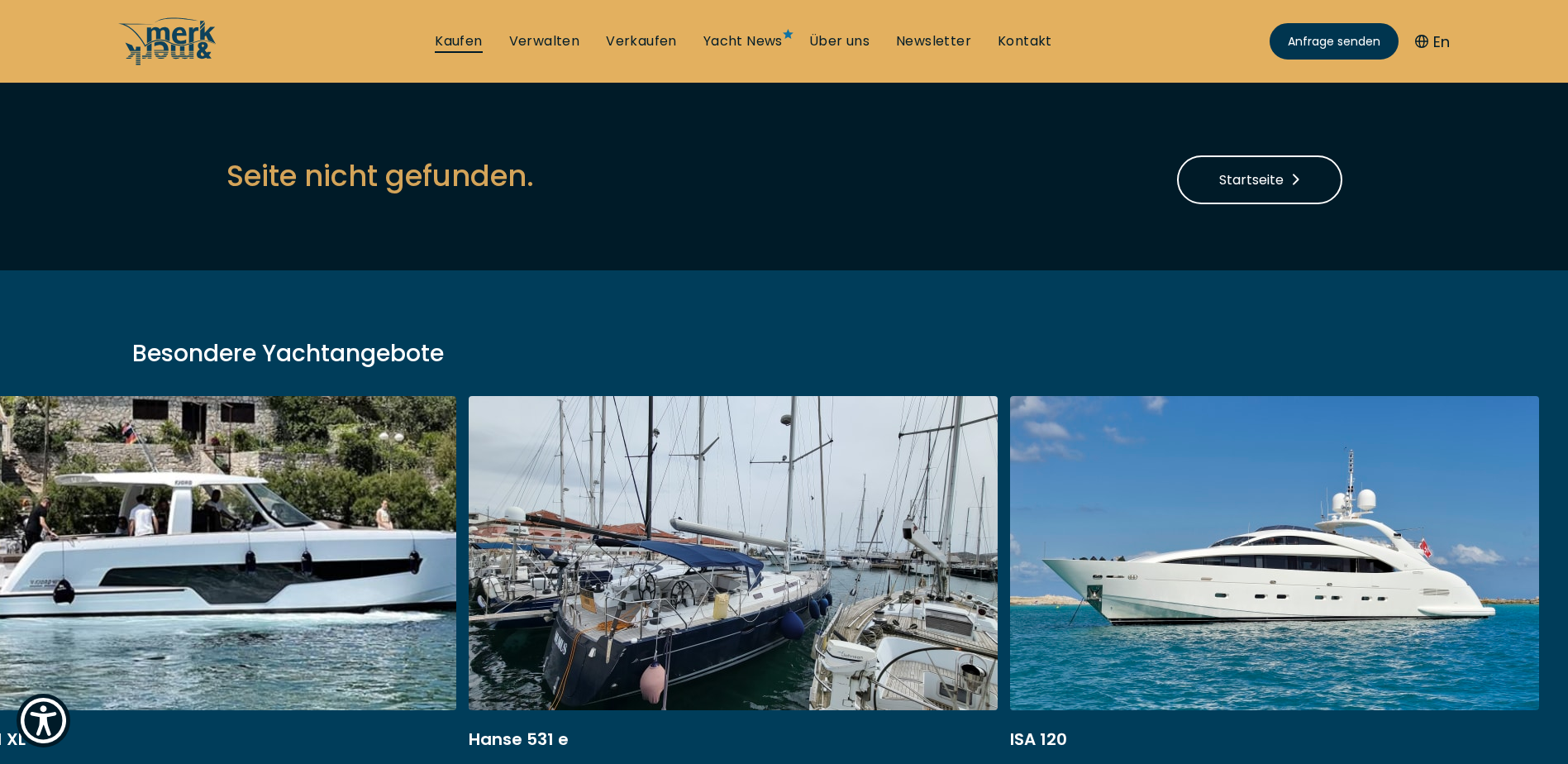
click at [455, 39] on link "Kaufen" at bounding box center [459, 41] width 47 height 18
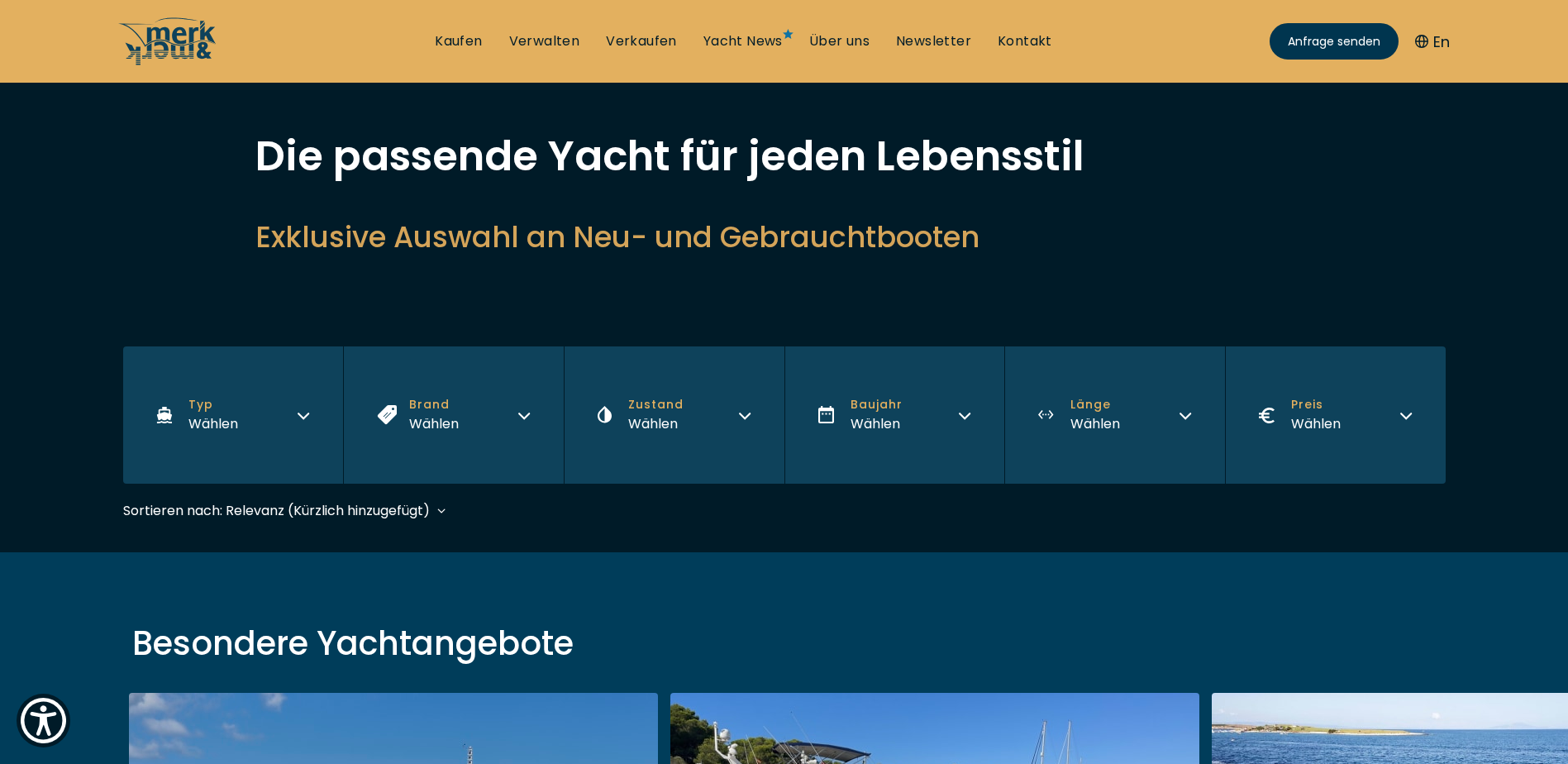
scroll to position [165, 0]
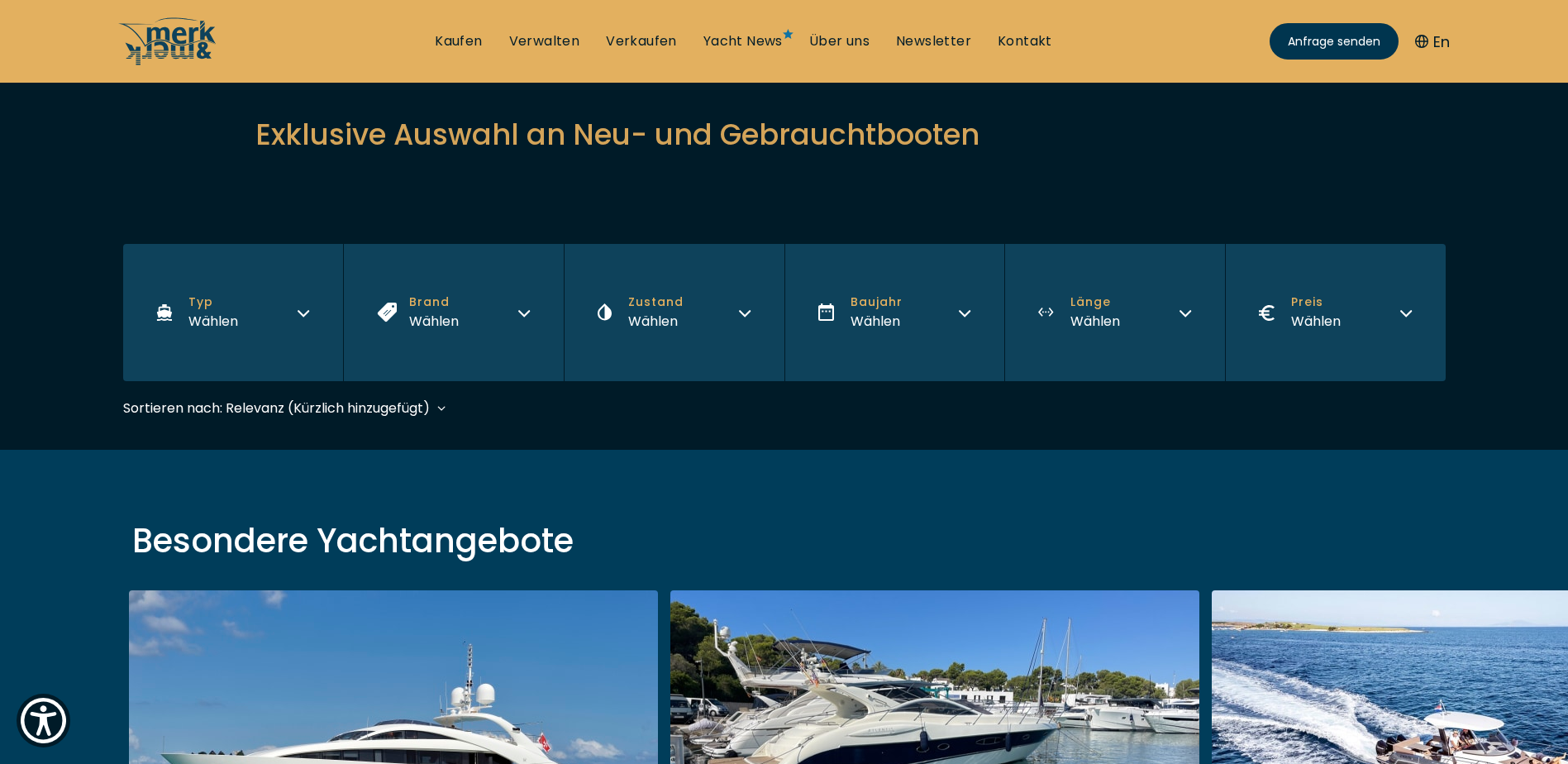
click at [691, 319] on button "Zustand Wählen" at bounding box center [673, 313] width 221 height 138
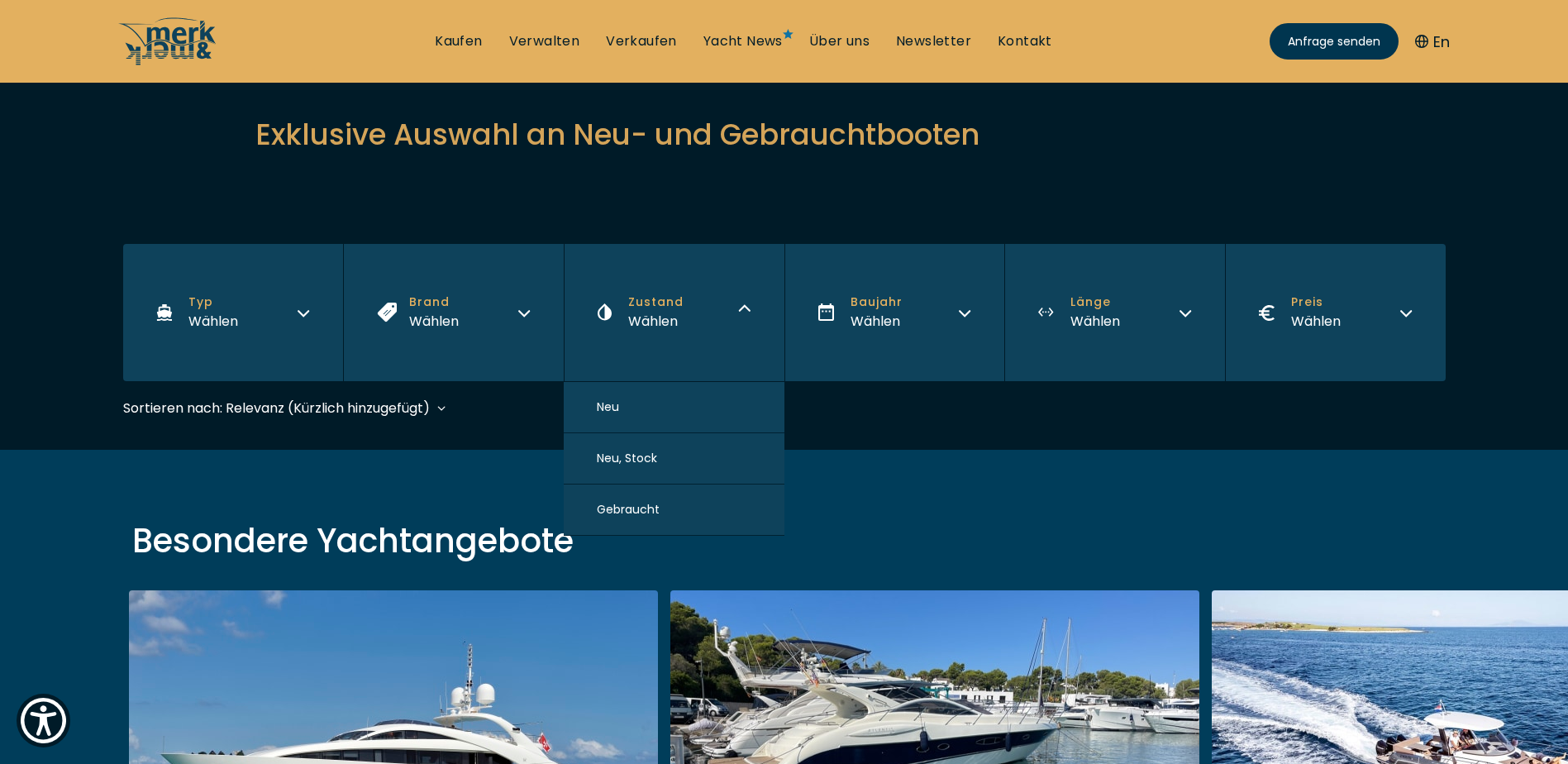
click at [651, 404] on button "Neu" at bounding box center [673, 407] width 221 height 51
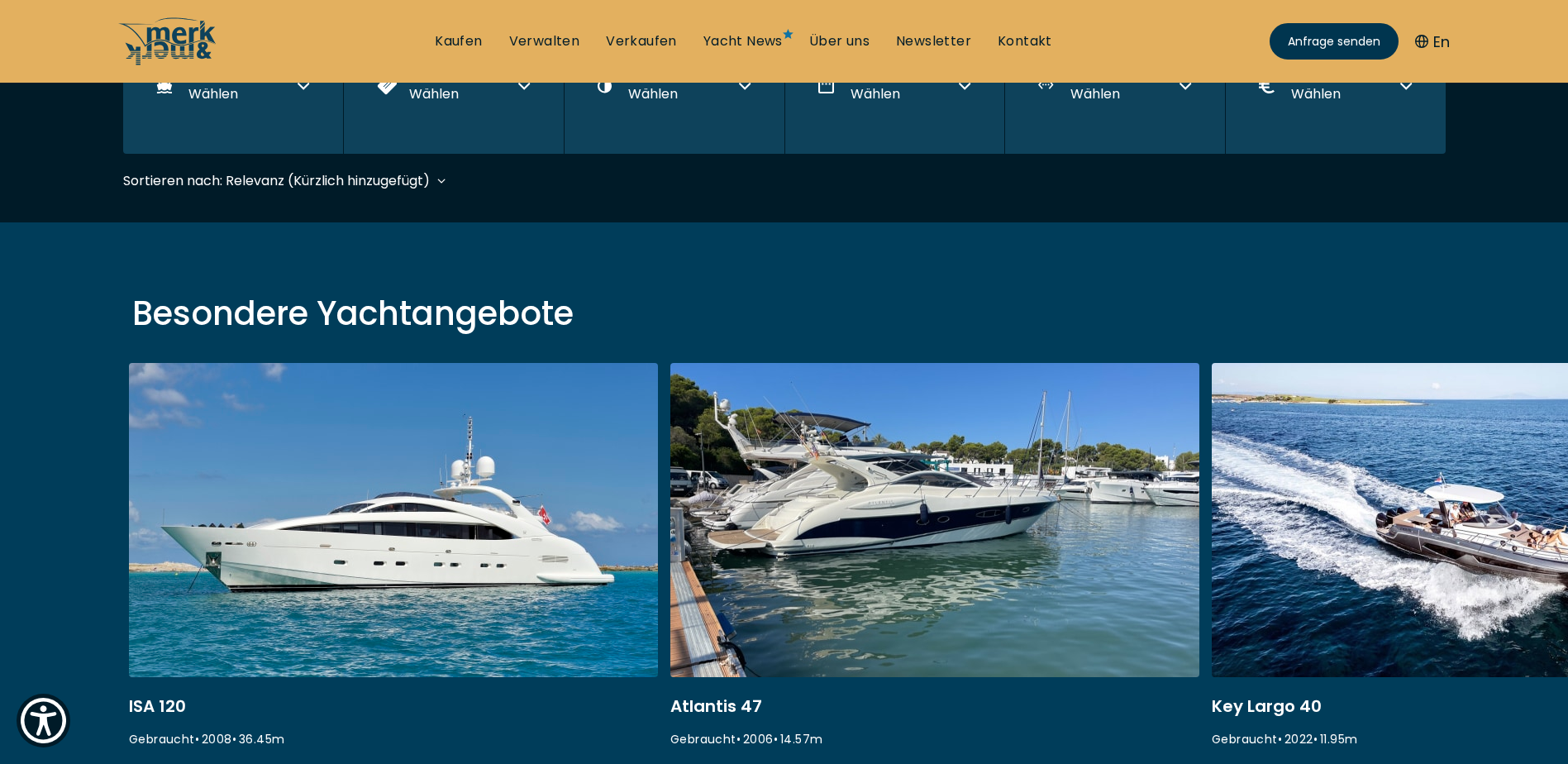
scroll to position [409, 0]
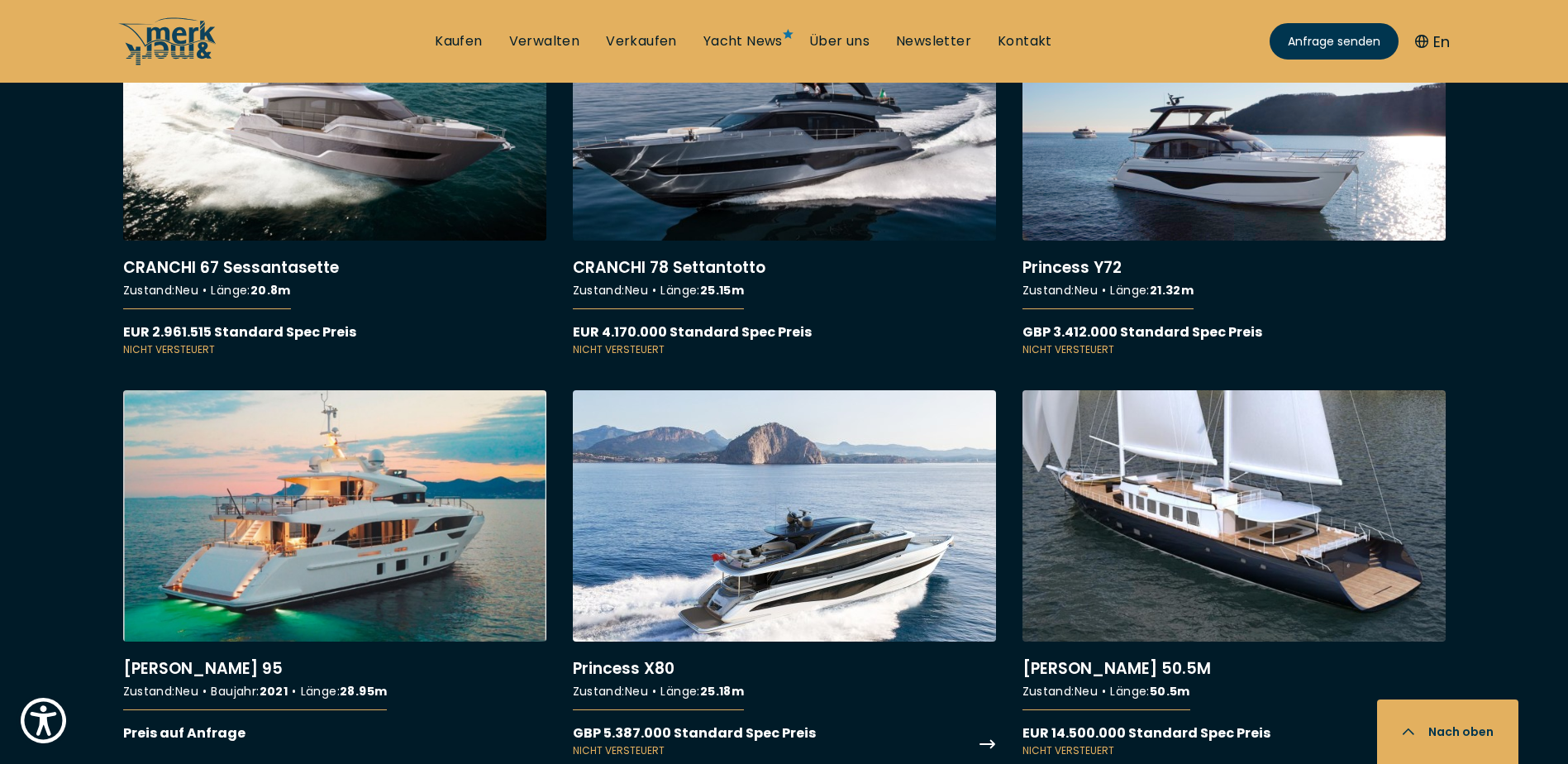
scroll to position [4629, 0]
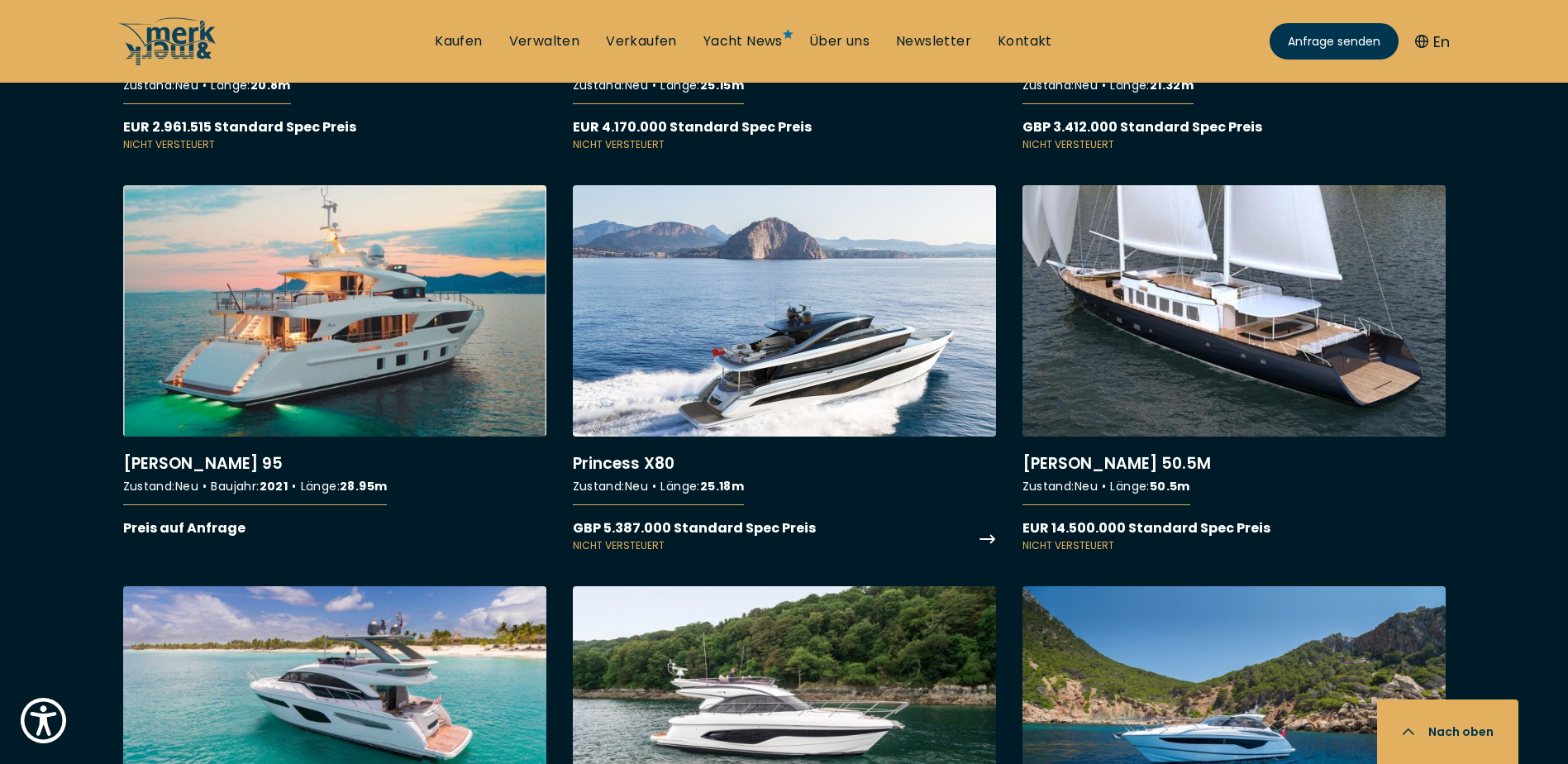
click at [816, 367] on link "More details about Princess X80" at bounding box center [784, 369] width 423 height 368
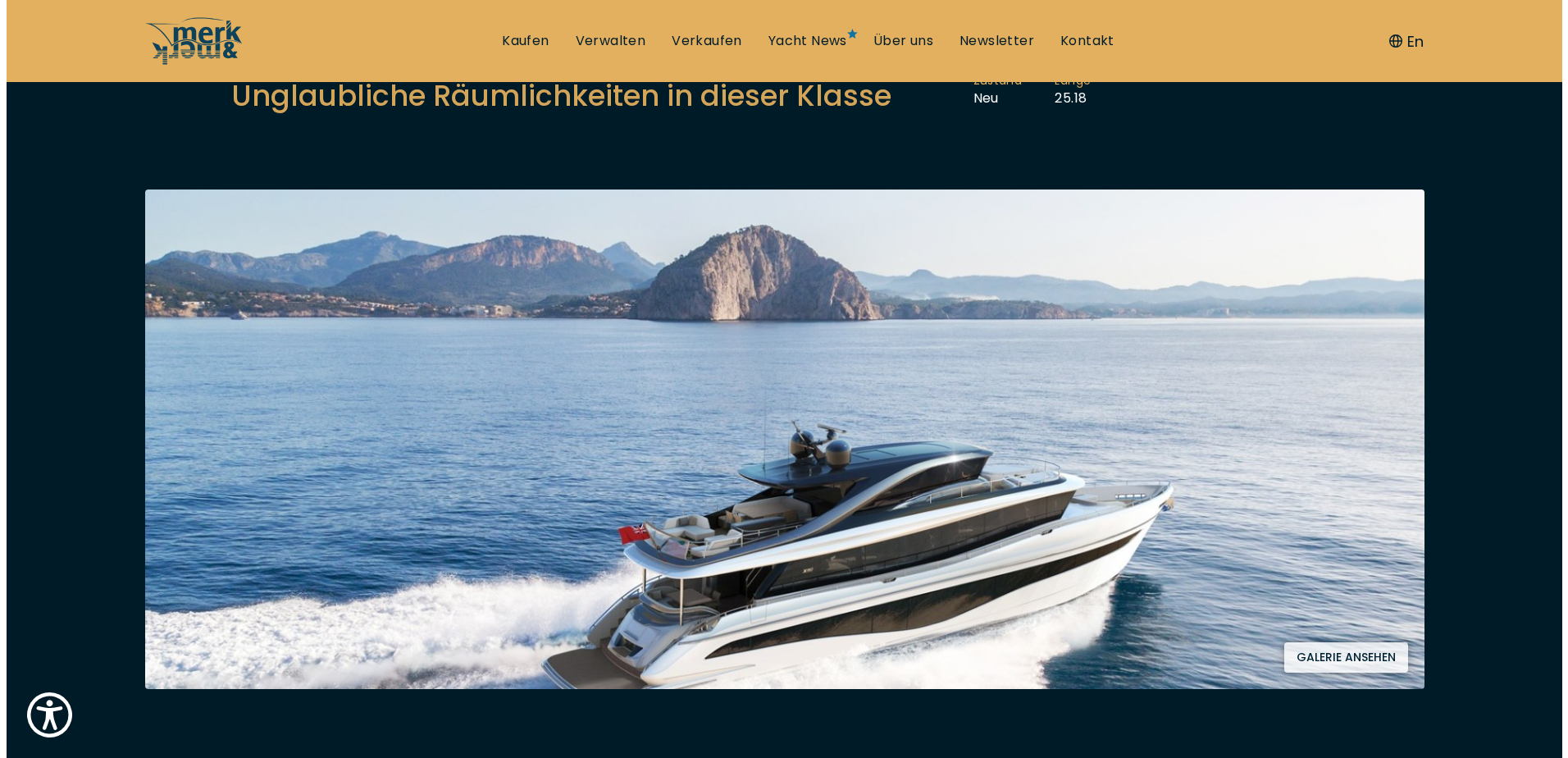
scroll to position [328, 0]
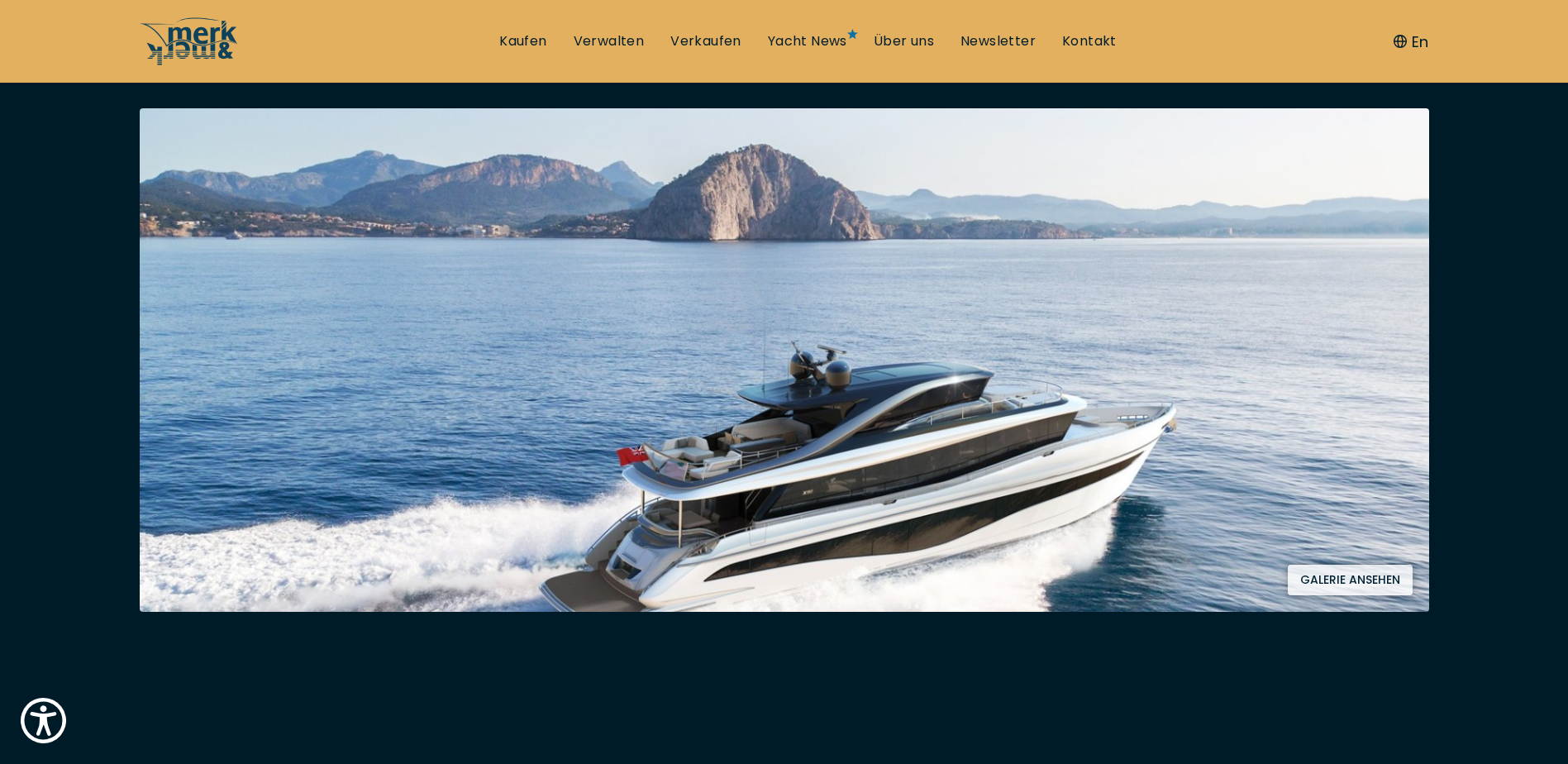
click at [1362, 587] on button "Galerie ansehen" at bounding box center [1350, 579] width 125 height 30
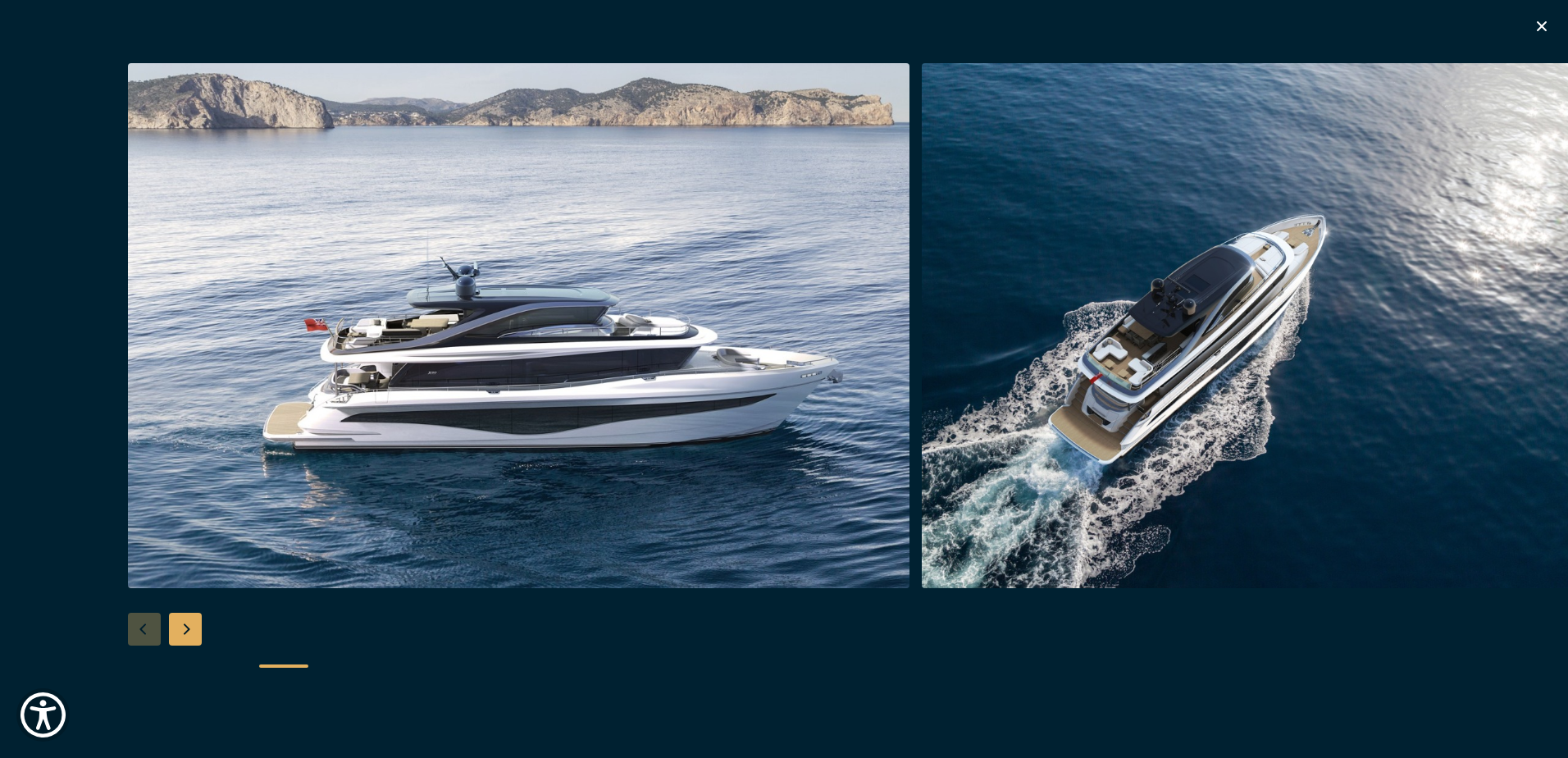
click at [181, 633] on div "Next slide" at bounding box center [185, 628] width 32 height 32
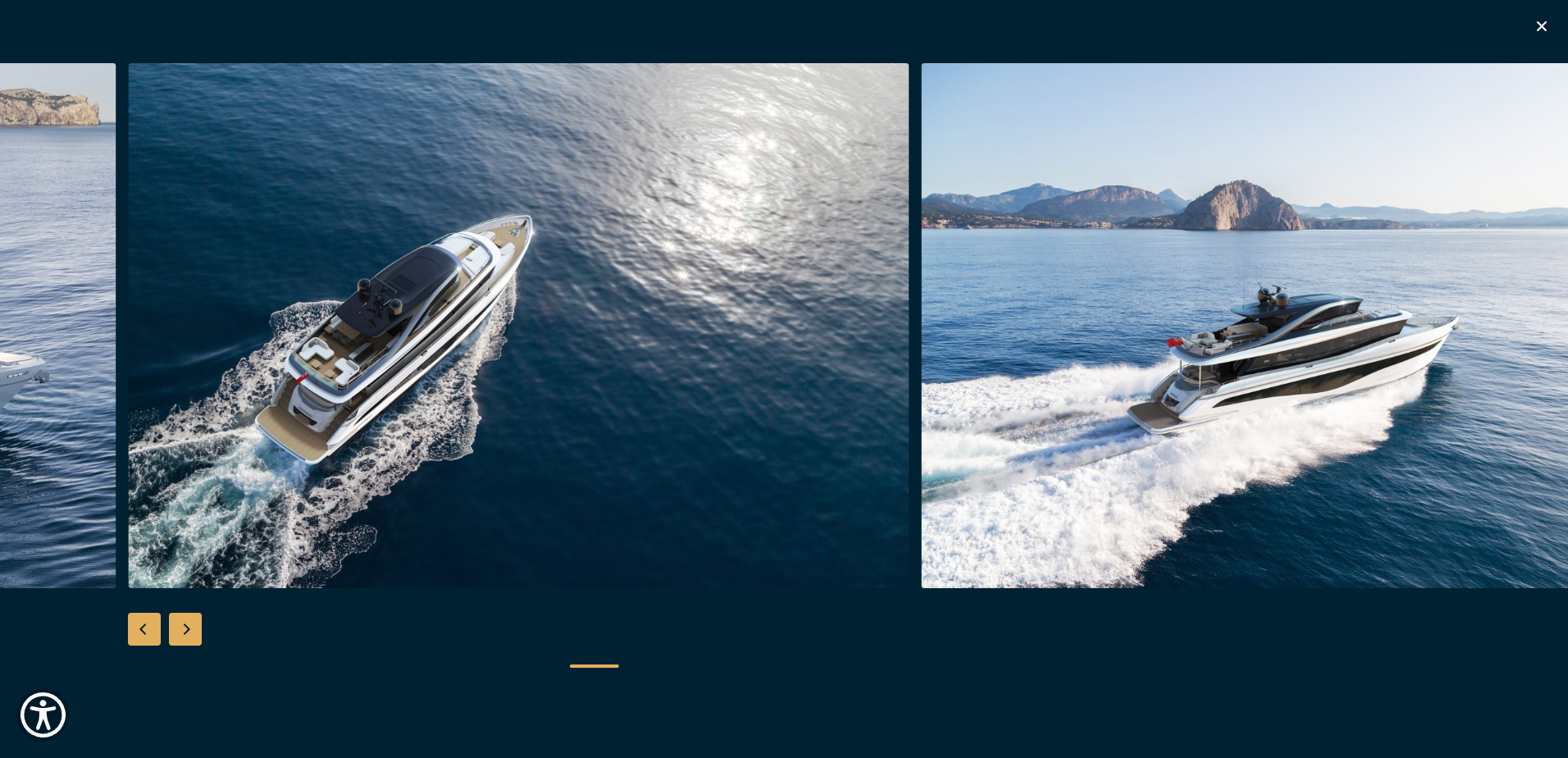
click at [181, 633] on div "Next slide" at bounding box center [185, 628] width 32 height 32
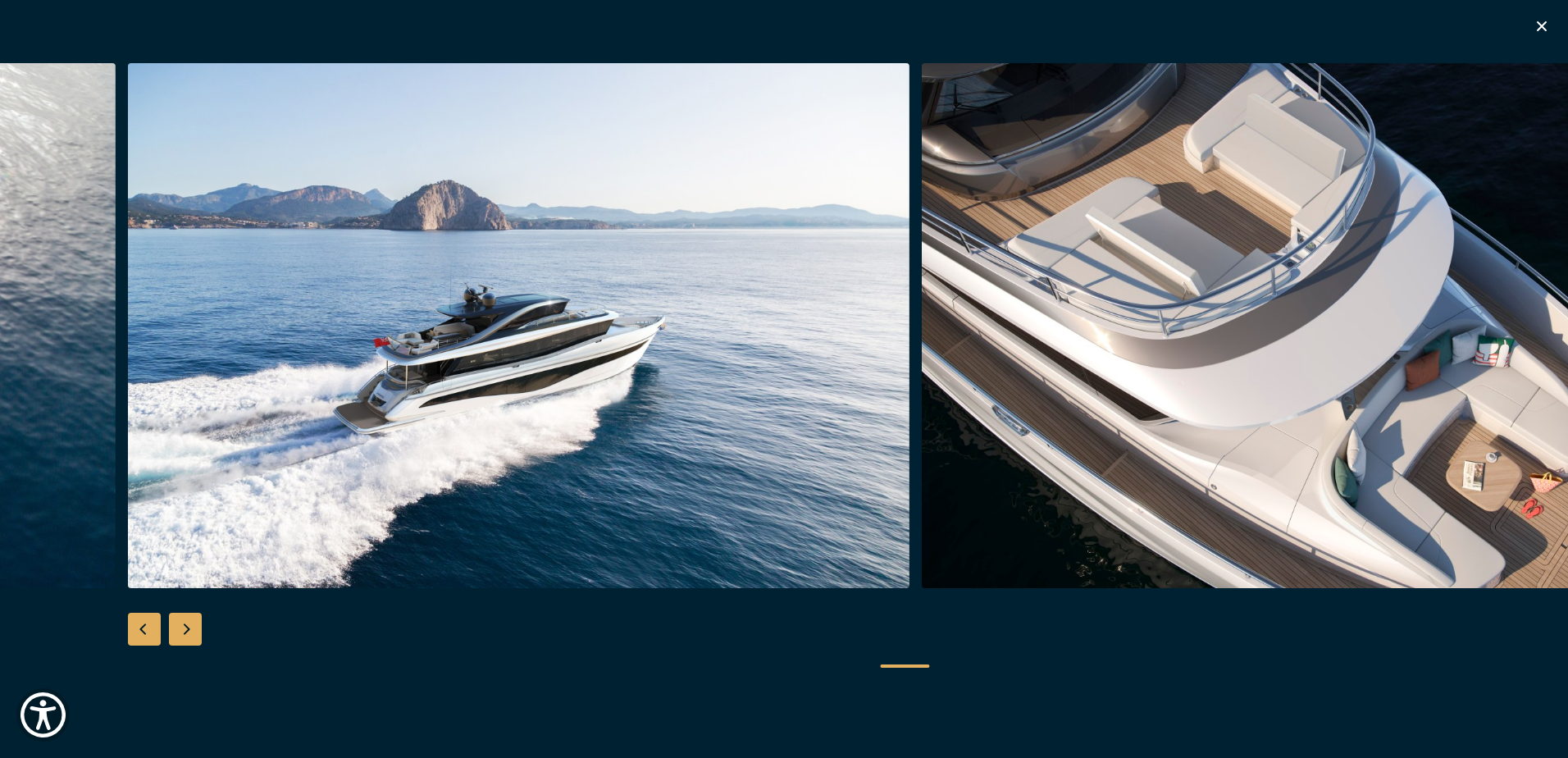
click at [181, 633] on div "Next slide" at bounding box center [185, 628] width 32 height 32
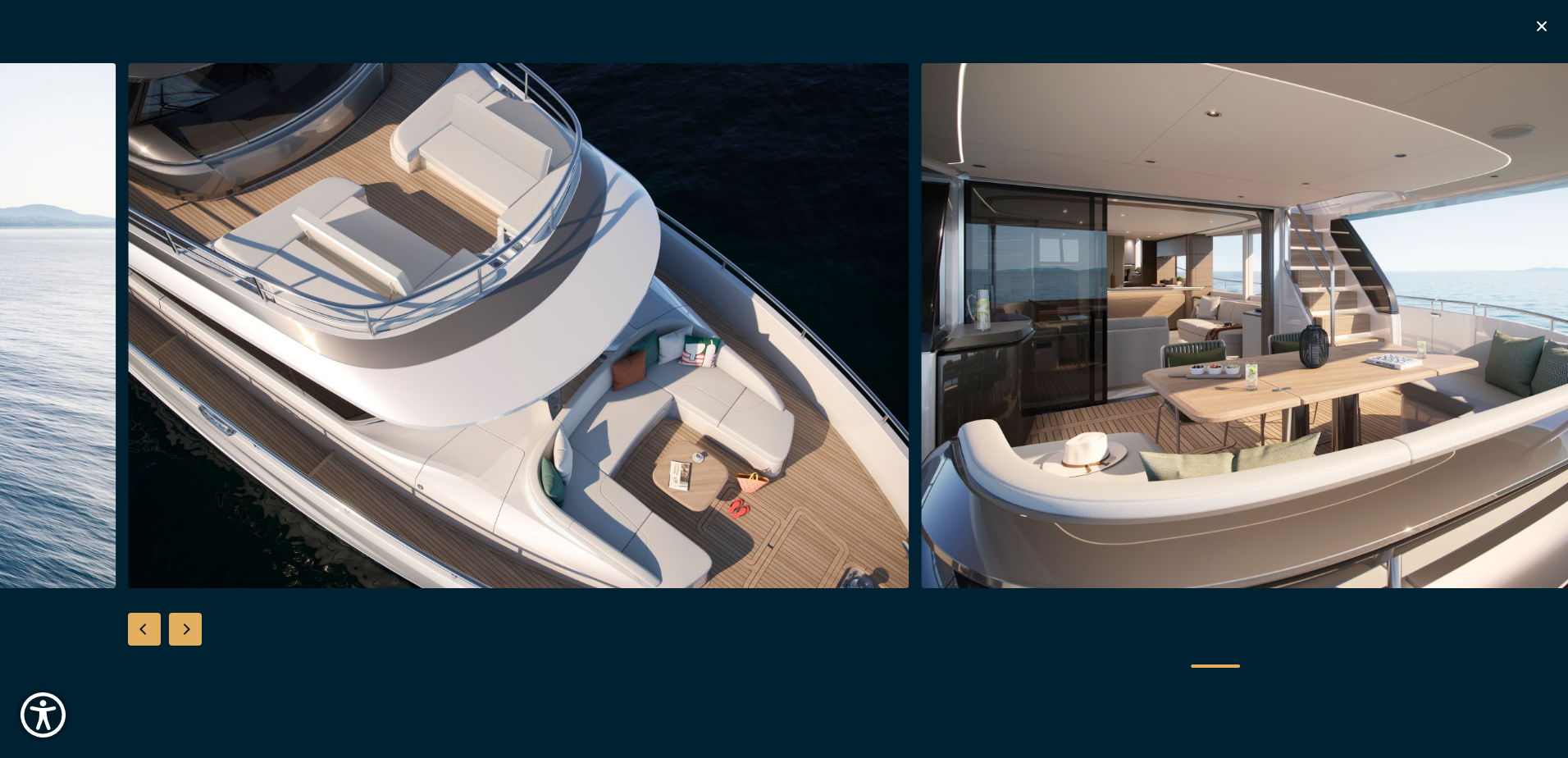
click at [181, 633] on div "Next slide" at bounding box center [185, 628] width 32 height 32
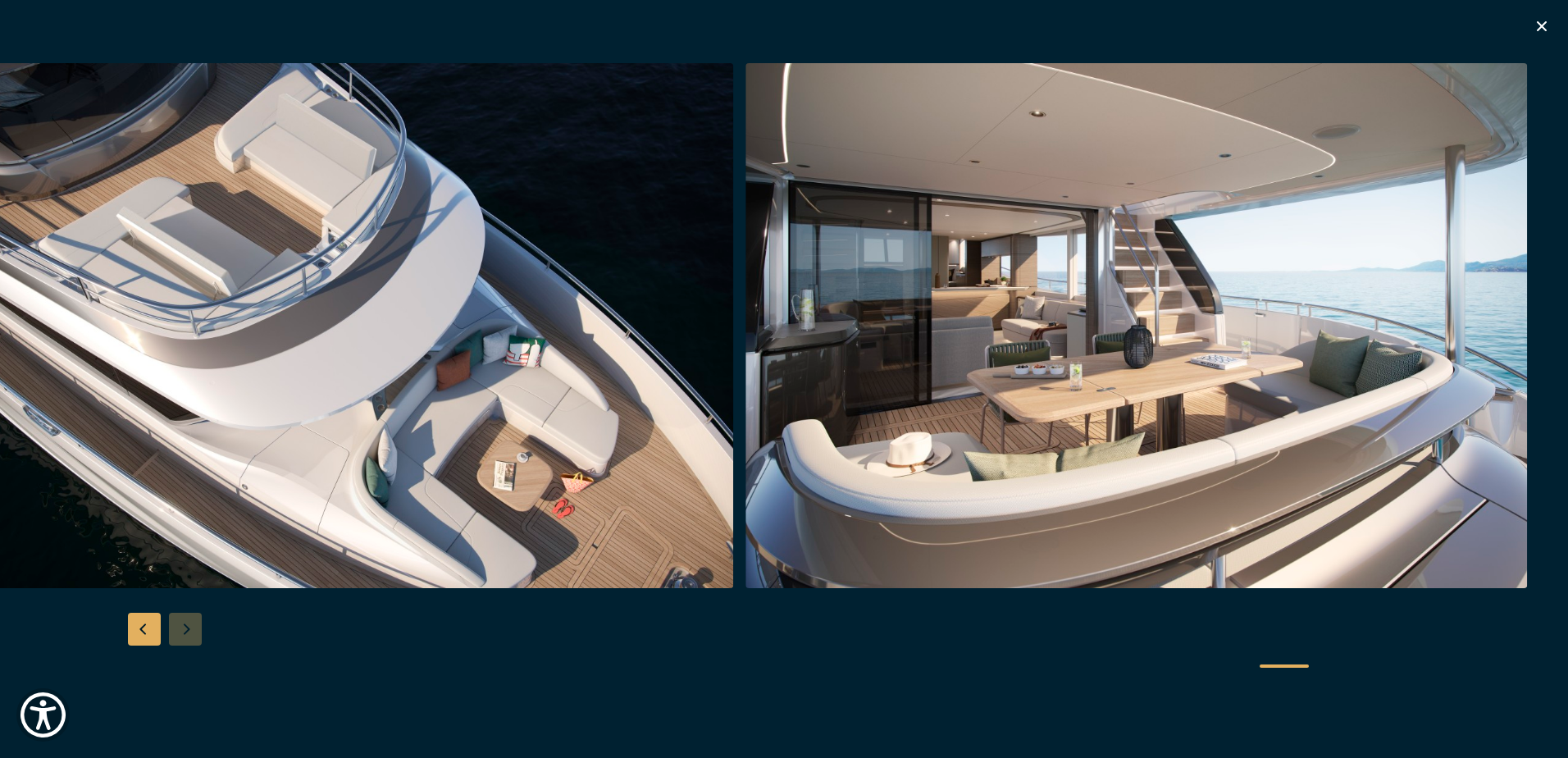
click at [181, 633] on div at bounding box center [784, 379] width 1568 height 632
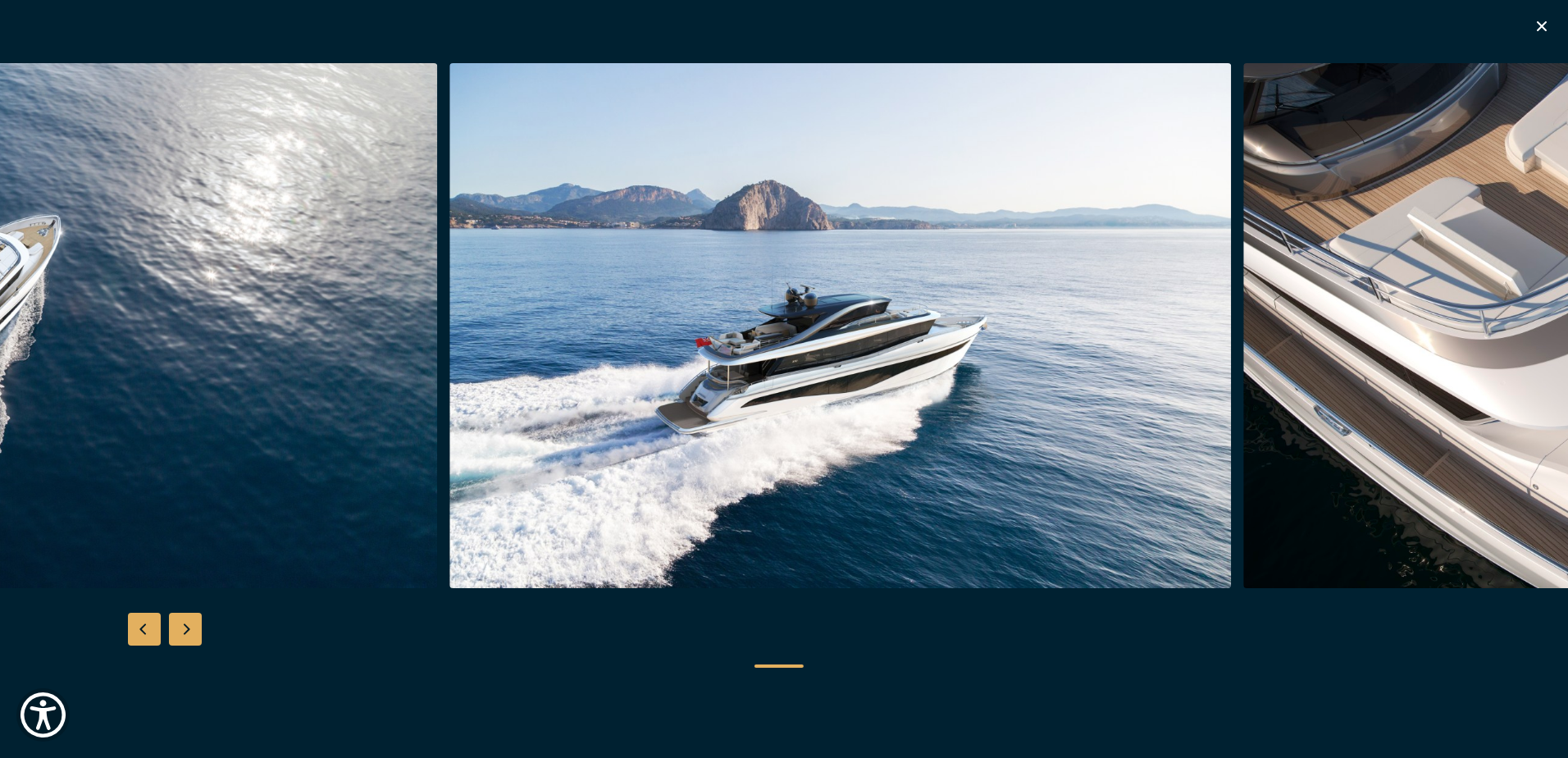
click at [1231, 286] on img "button" at bounding box center [839, 325] width 781 height 525
